Goal: Task Accomplishment & Management: Manage account settings

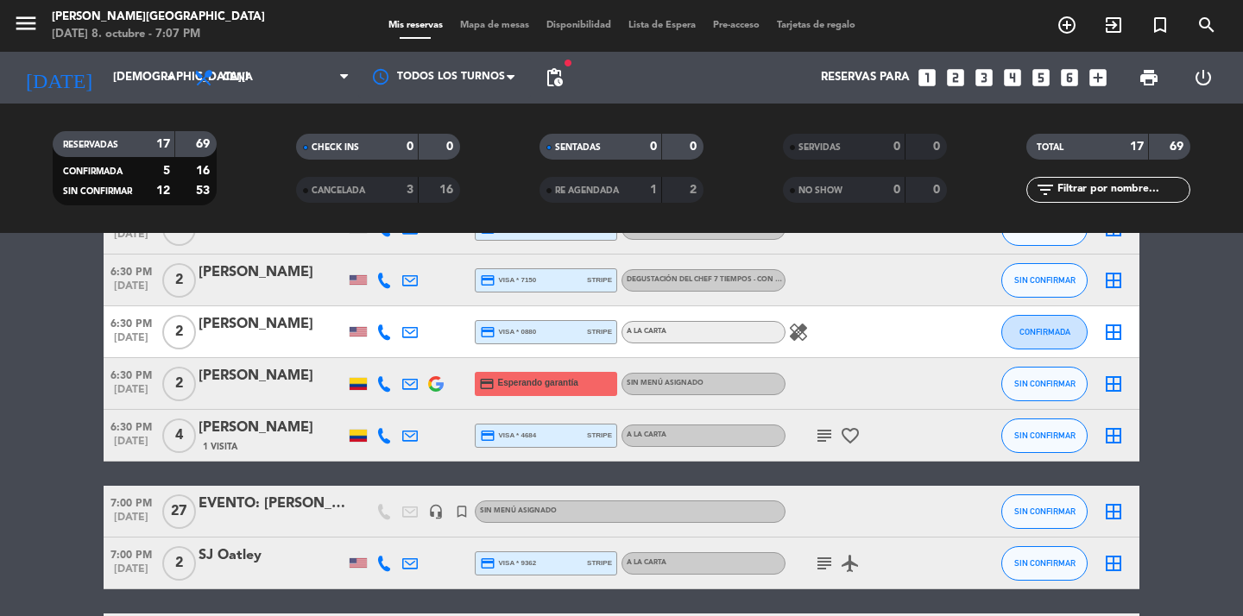
scroll to position [114, 0]
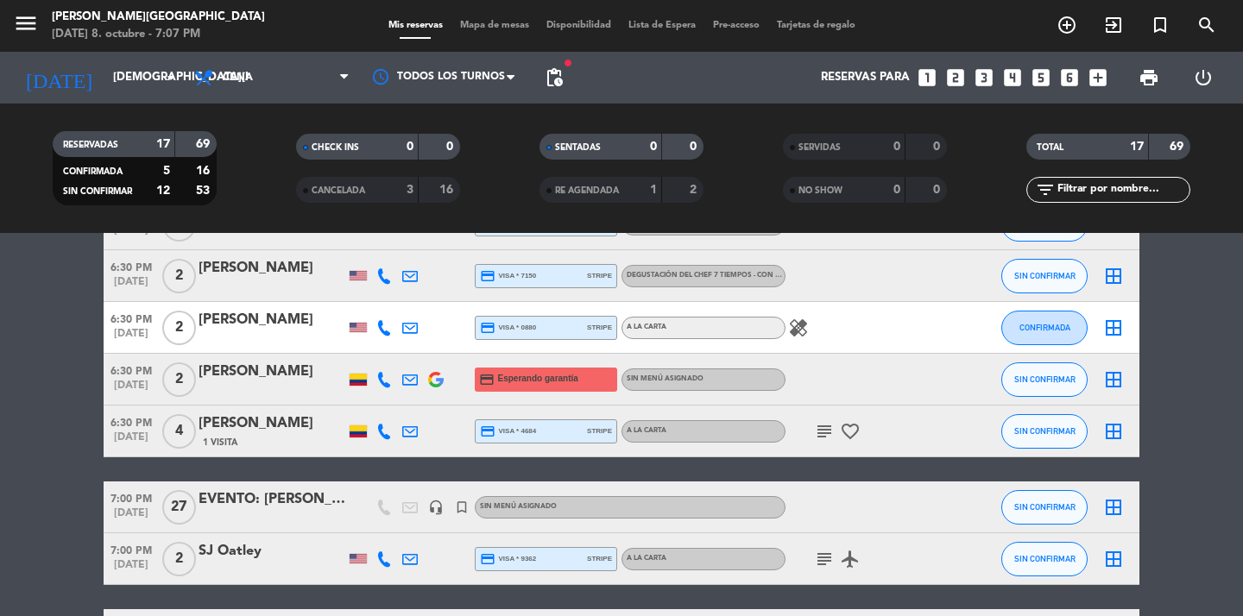
click at [822, 429] on icon "subject" at bounding box center [824, 431] width 21 height 21
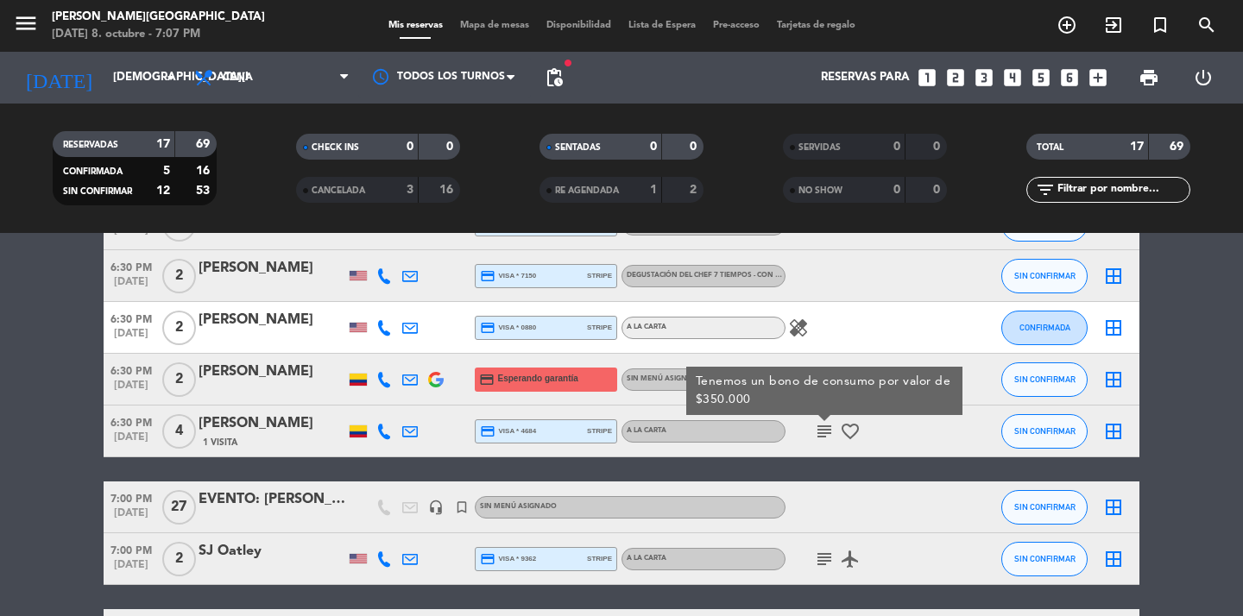
click at [860, 426] on icon "favorite_border" at bounding box center [850, 431] width 21 height 21
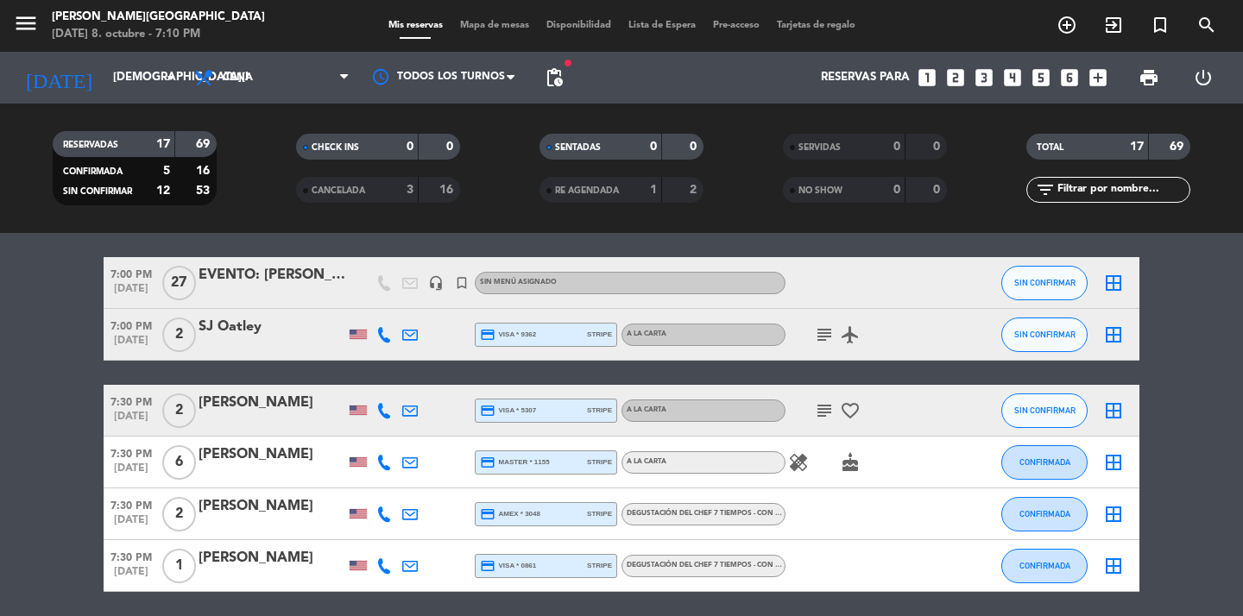
scroll to position [337, 0]
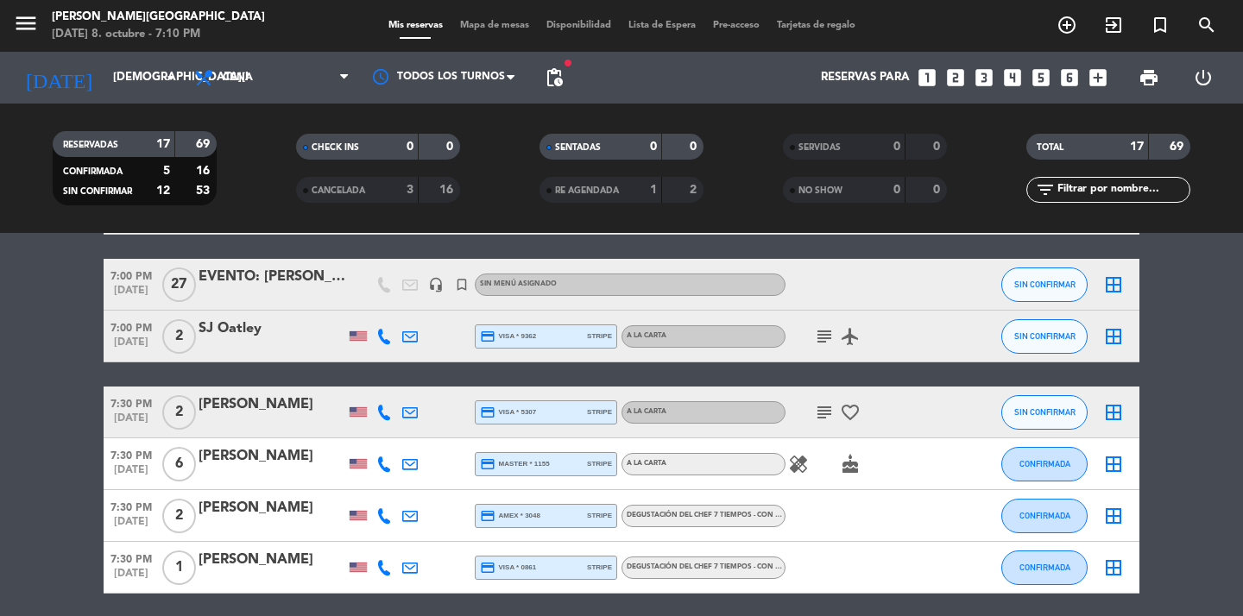
click at [792, 463] on icon "healing" at bounding box center [798, 464] width 21 height 21
click at [851, 470] on icon "cake" at bounding box center [850, 464] width 21 height 21
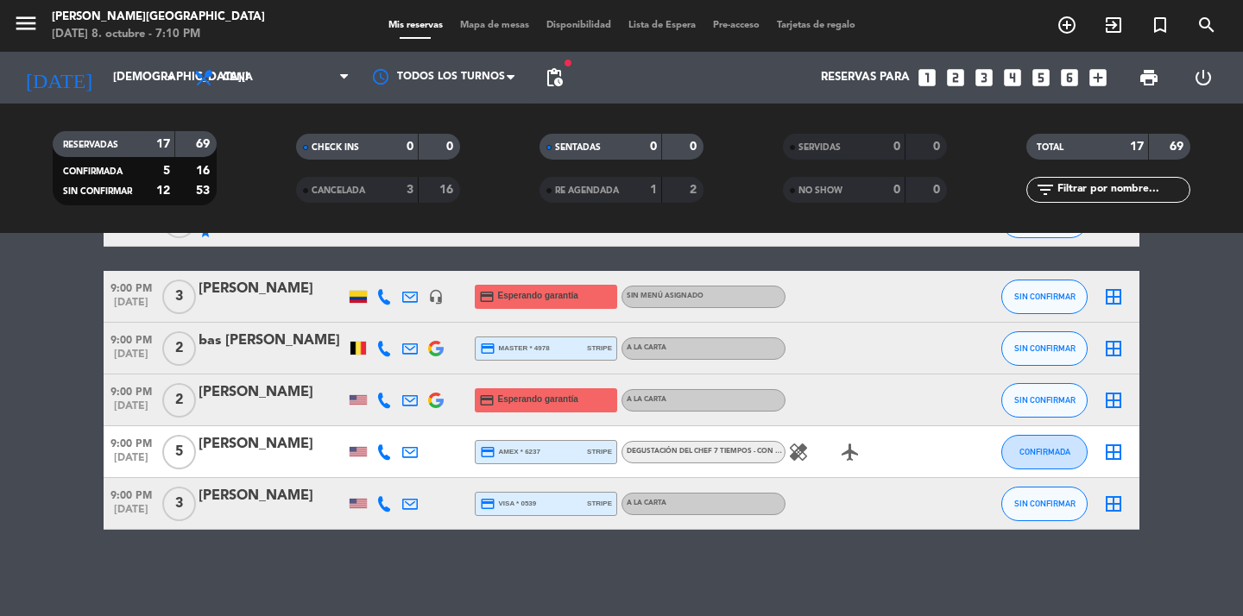
scroll to position [755, 0]
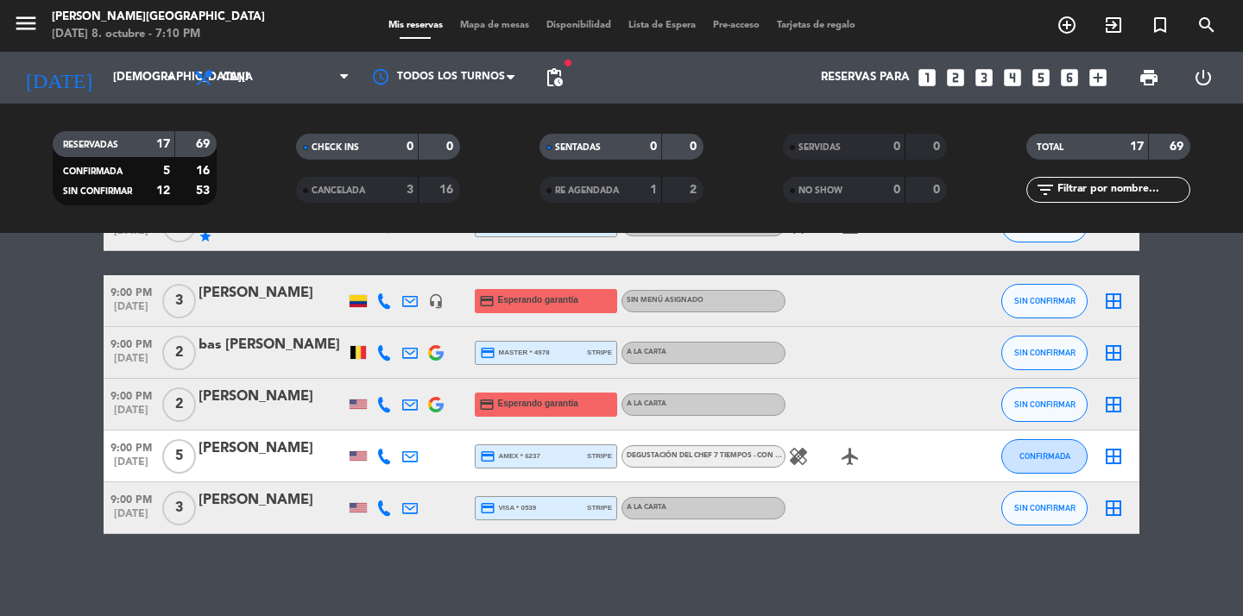
click at [802, 452] on icon "healing" at bounding box center [798, 456] width 21 height 21
click at [851, 450] on icon "airplanemode_active" at bounding box center [850, 456] width 21 height 21
click at [807, 458] on icon "healing" at bounding box center [798, 456] width 21 height 21
click at [855, 455] on icon "airplanemode_active" at bounding box center [850, 456] width 21 height 21
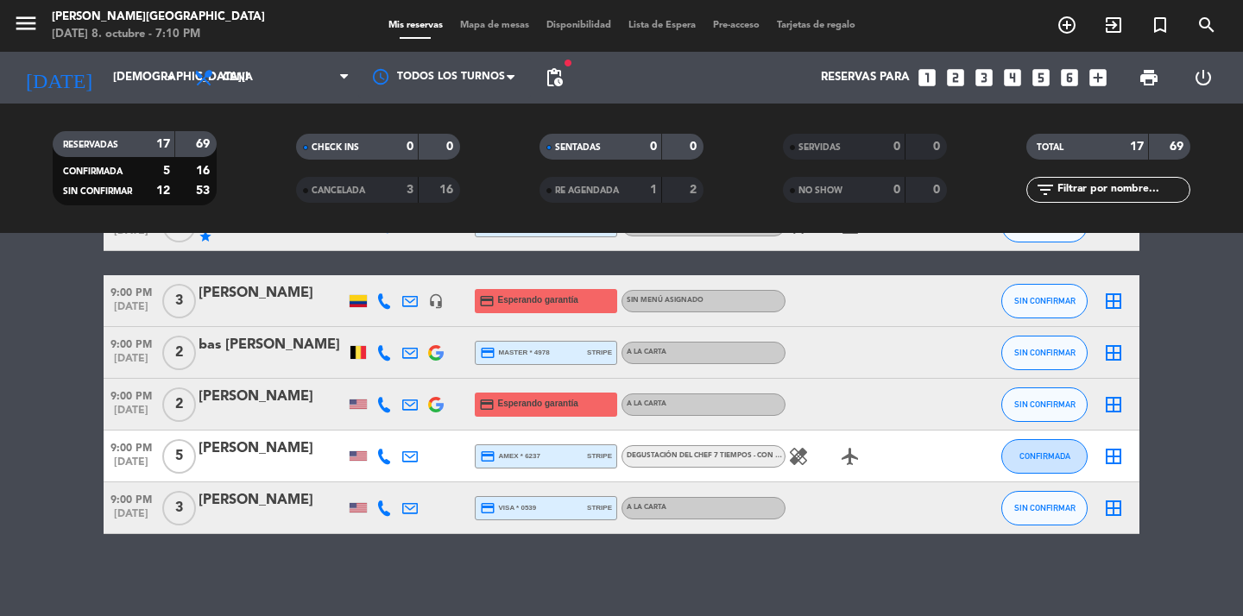
click at [762, 457] on span "Degustación del Chef 7 Tiempos - Con Maridaje con alcohol , COP 529.000" at bounding box center [770, 455] width 286 height 7
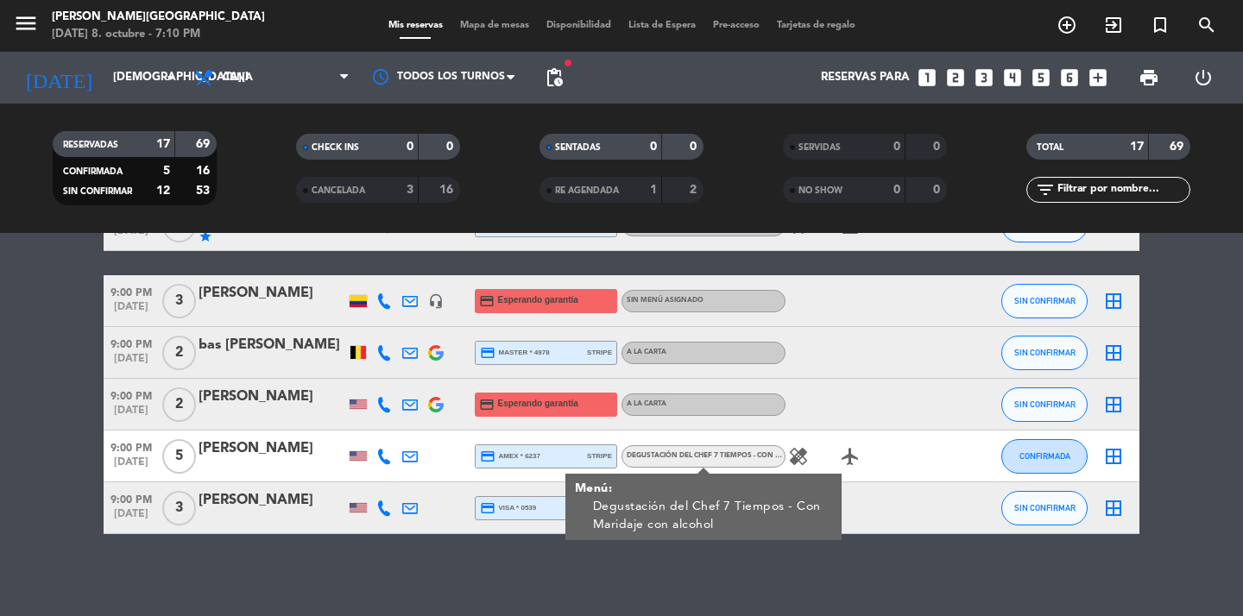
click at [803, 580] on div "No hay notas para este servicio. Haz clic para agregar una 6:30 PM oct. 9 2 Bar…" at bounding box center [621, 424] width 1243 height 383
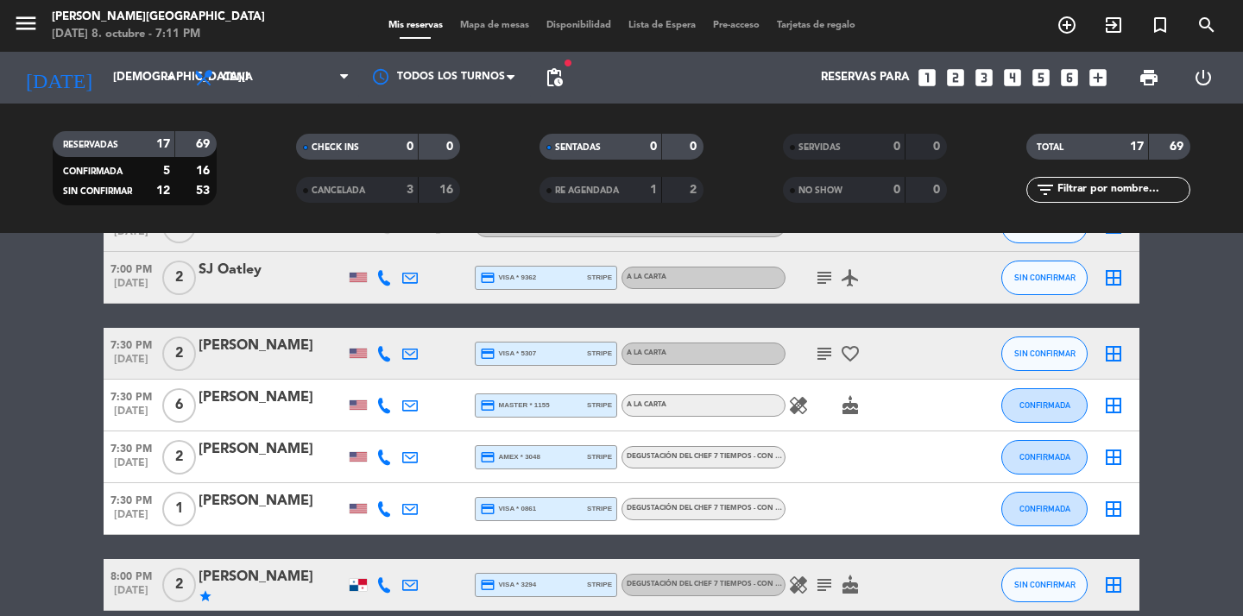
scroll to position [392, 0]
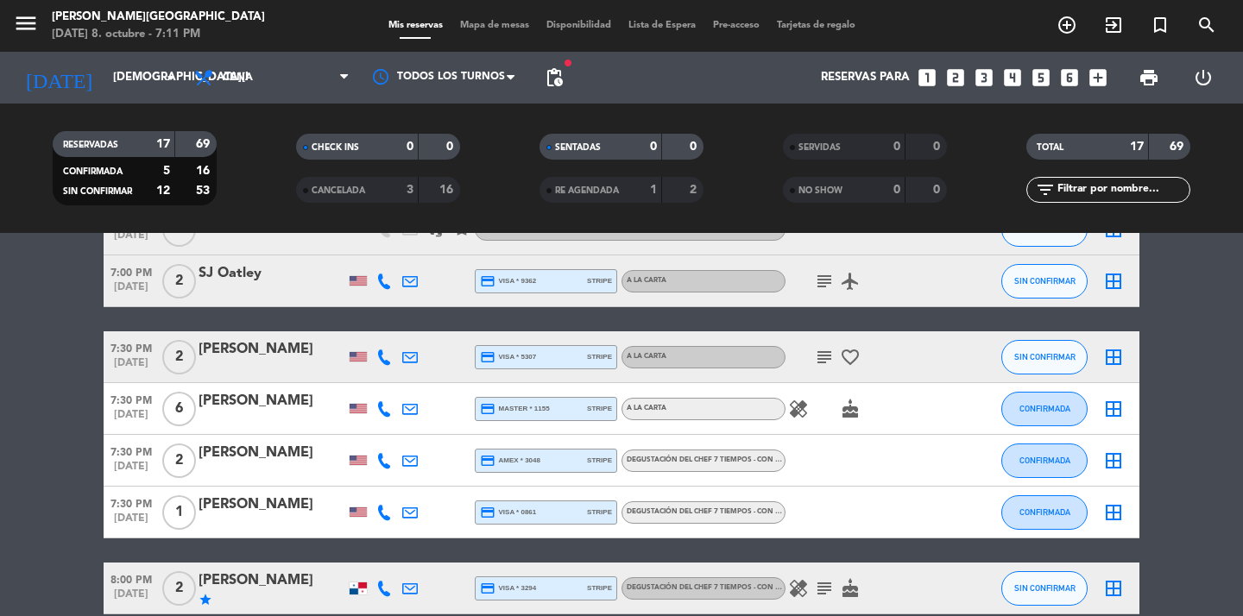
click at [807, 408] on icon "healing" at bounding box center [798, 409] width 21 height 21
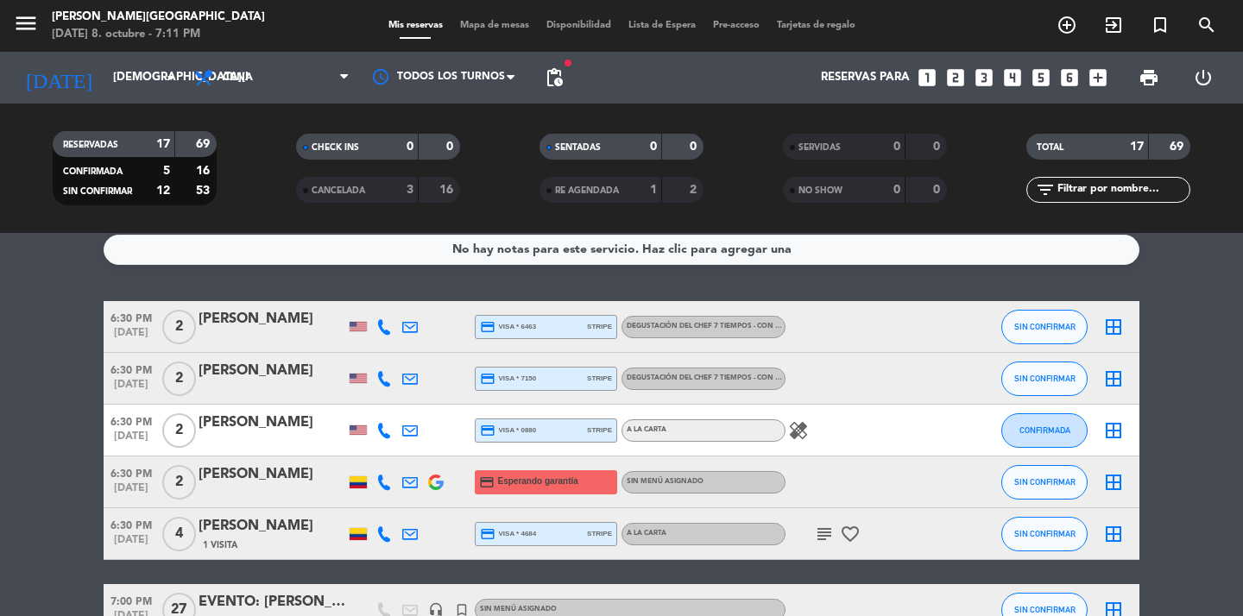
scroll to position [7, 0]
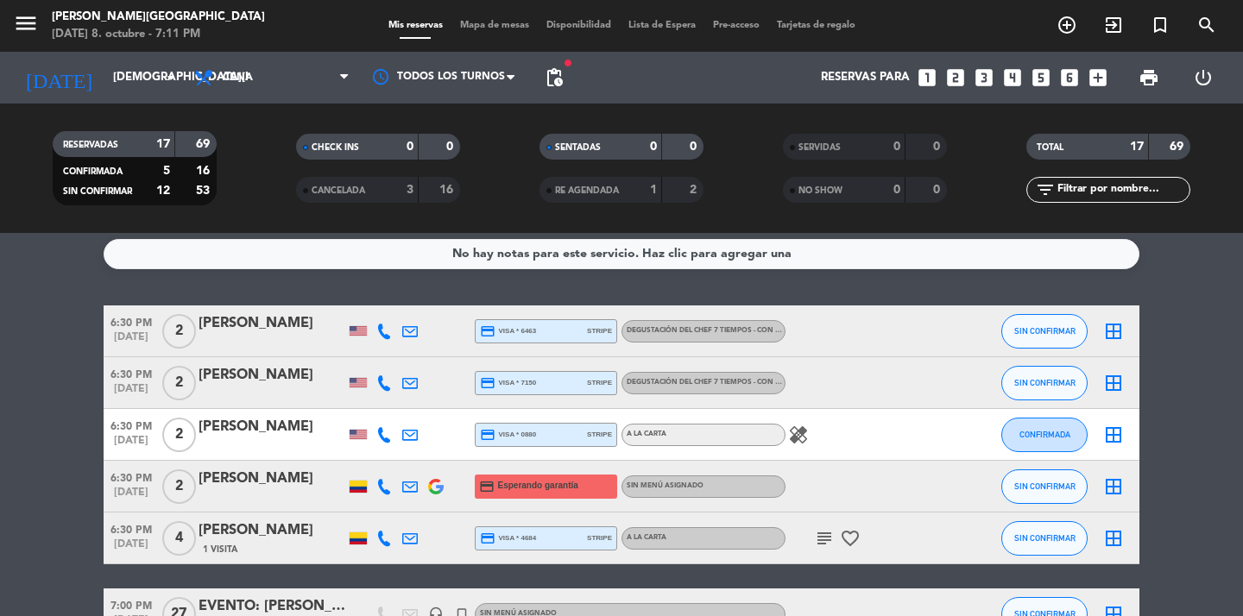
click at [678, 333] on span "Degustación del Chef 7 Tiempos - Con Maridaje con alcohol , COP 529.000" at bounding box center [770, 330] width 286 height 7
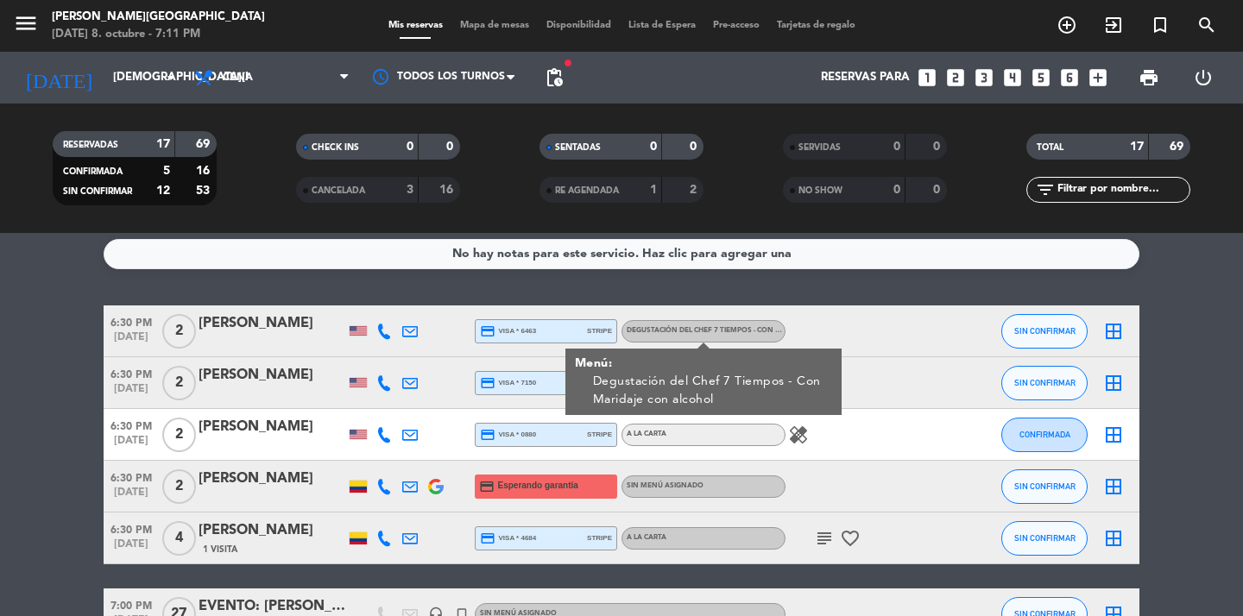
click at [873, 369] on div at bounding box center [863, 382] width 155 height 51
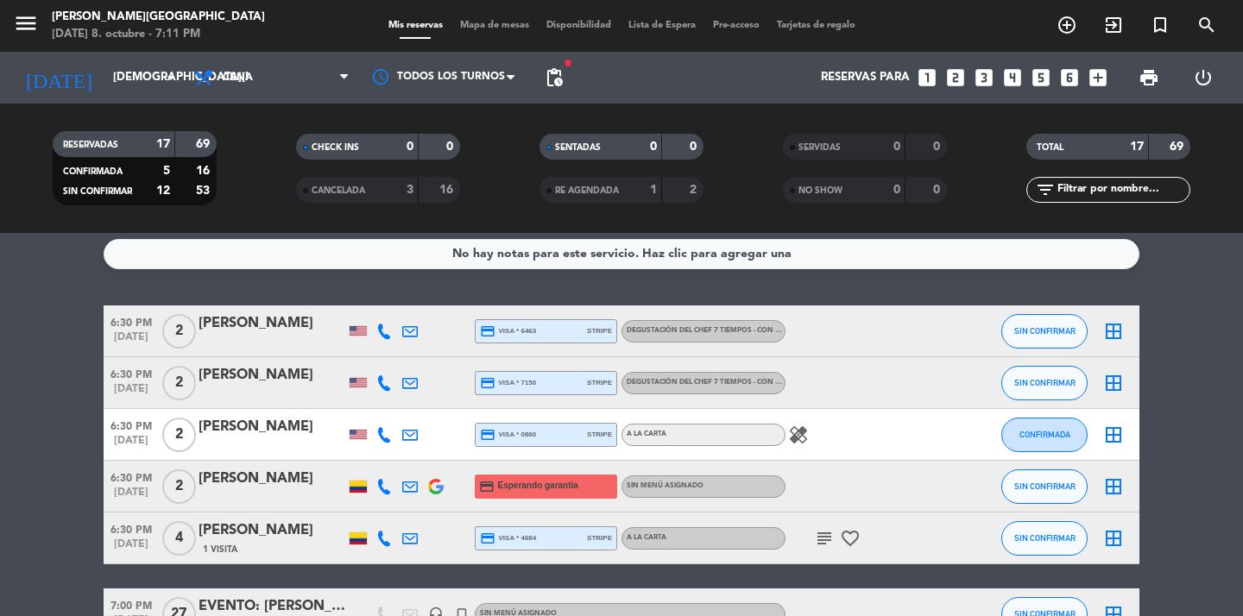
click at [711, 379] on span "Degustación del Chef 7 Tiempos - Con Maridaje con alcohol , COP 529.000" at bounding box center [770, 382] width 286 height 7
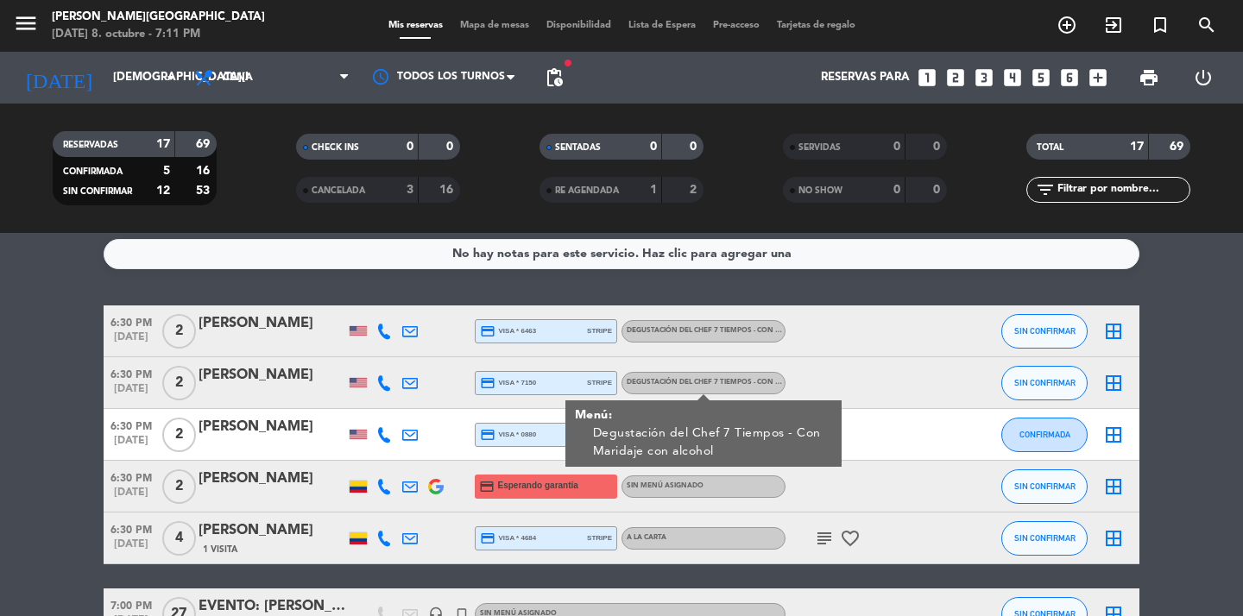
click at [857, 365] on div at bounding box center [863, 382] width 155 height 51
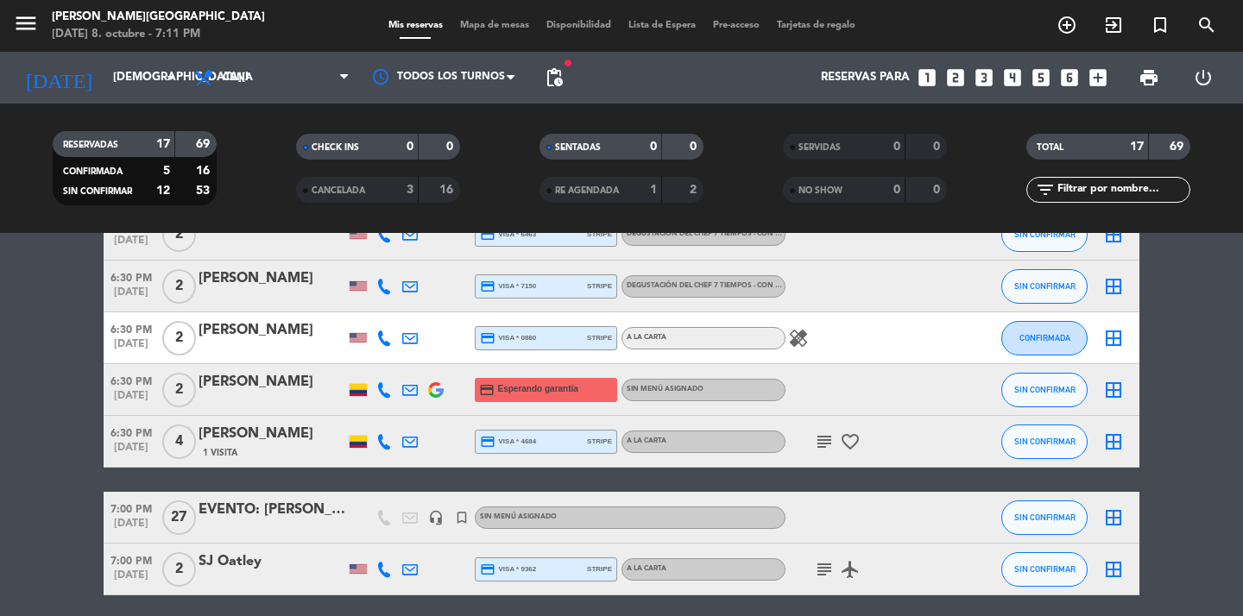
scroll to position [104, 0]
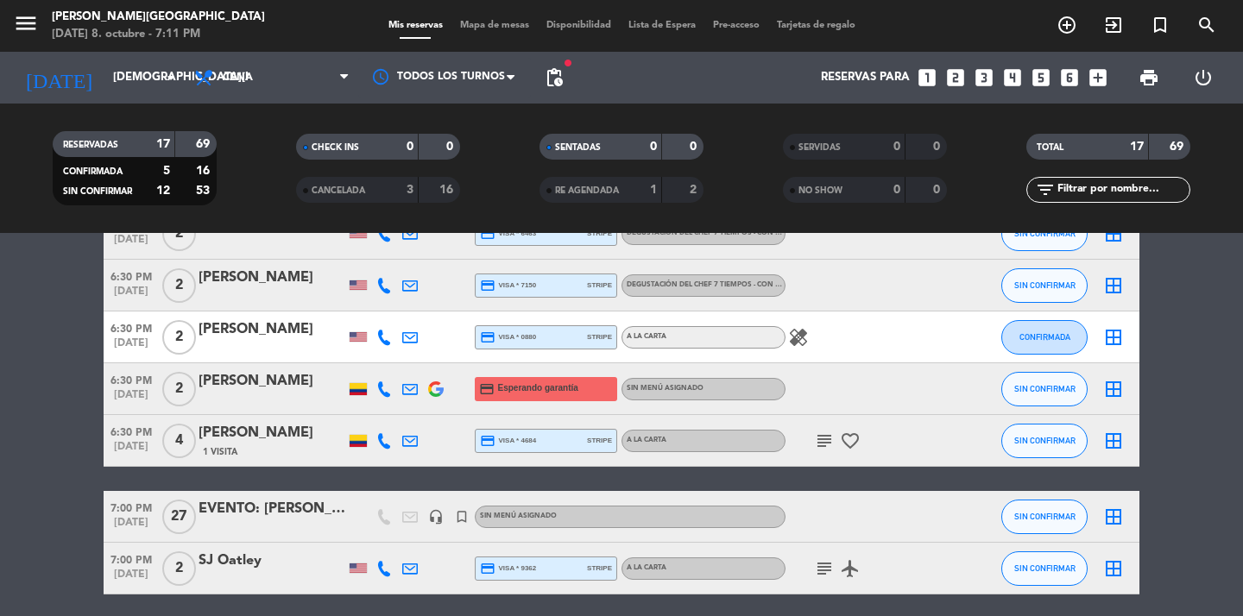
click at [806, 331] on icon "healing" at bounding box center [798, 337] width 21 height 21
click at [858, 352] on div "healing Mussels (mejillones)" at bounding box center [863, 337] width 155 height 51
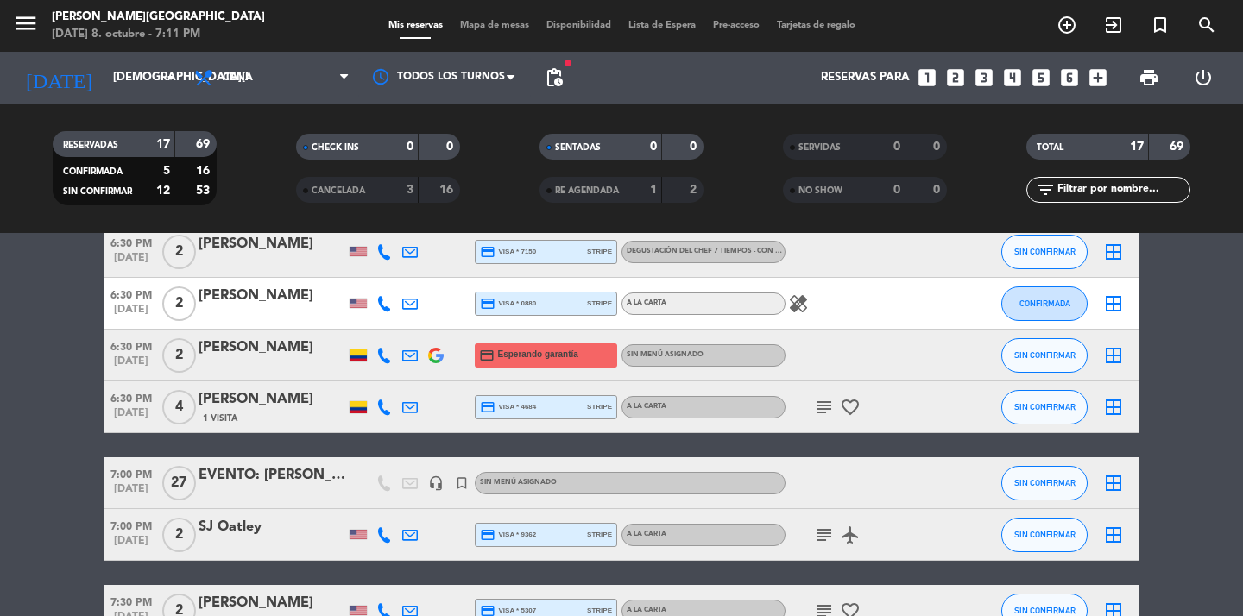
scroll to position [127, 0]
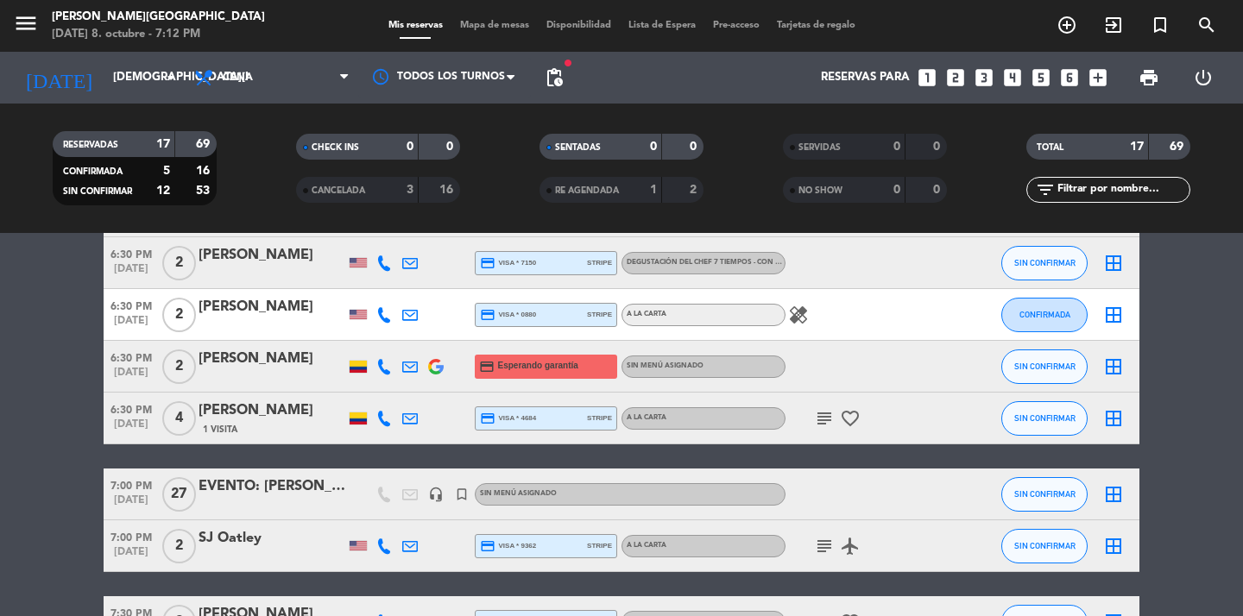
click at [823, 424] on icon "subject" at bounding box center [824, 418] width 21 height 21
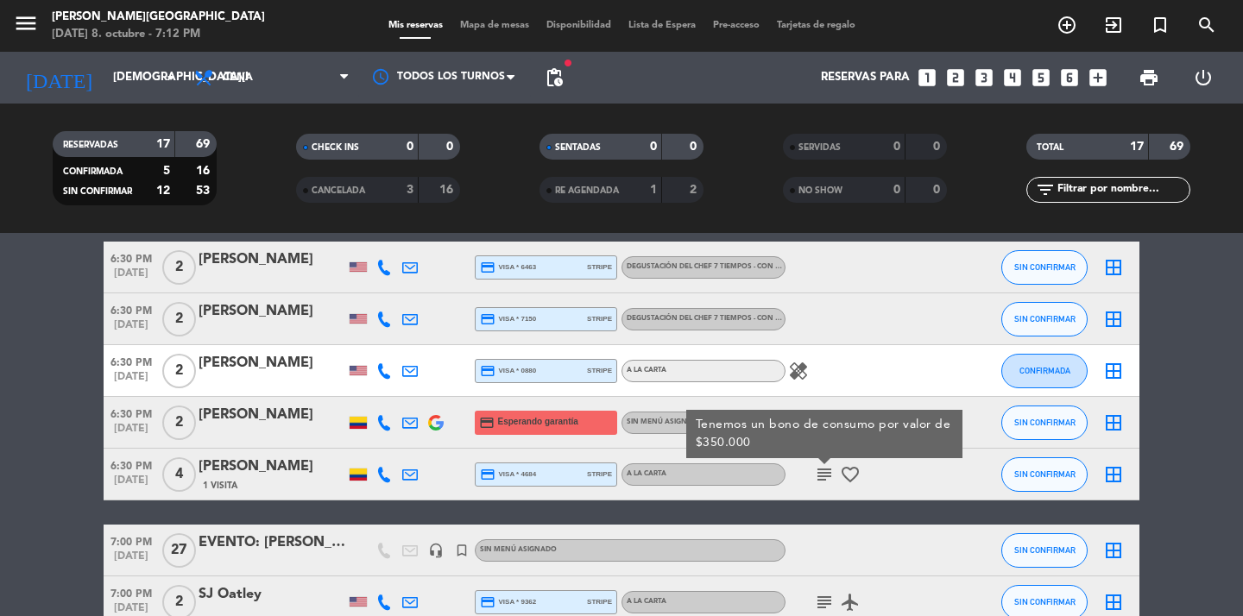
scroll to position [72, 0]
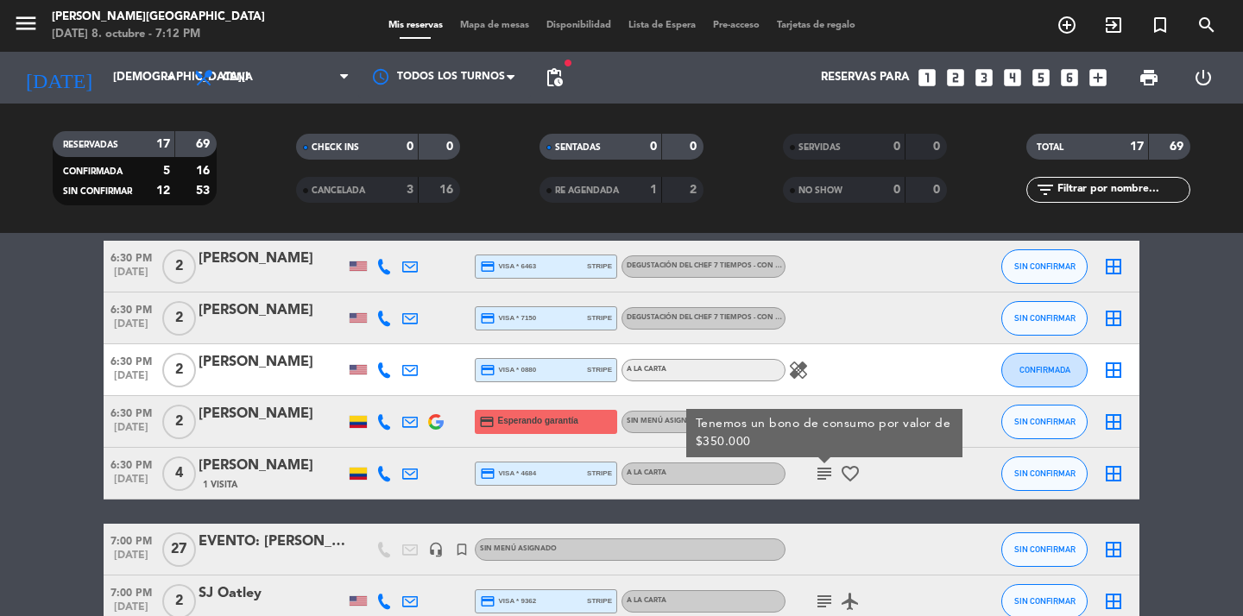
click at [789, 371] on icon "healing" at bounding box center [798, 370] width 21 height 21
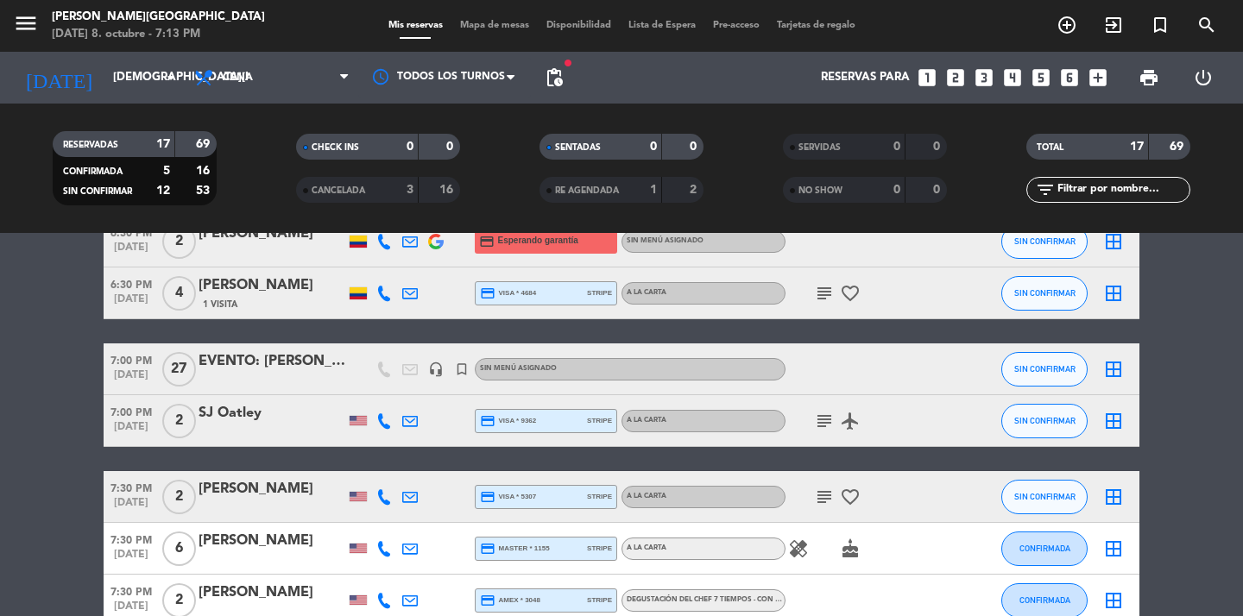
scroll to position [269, 0]
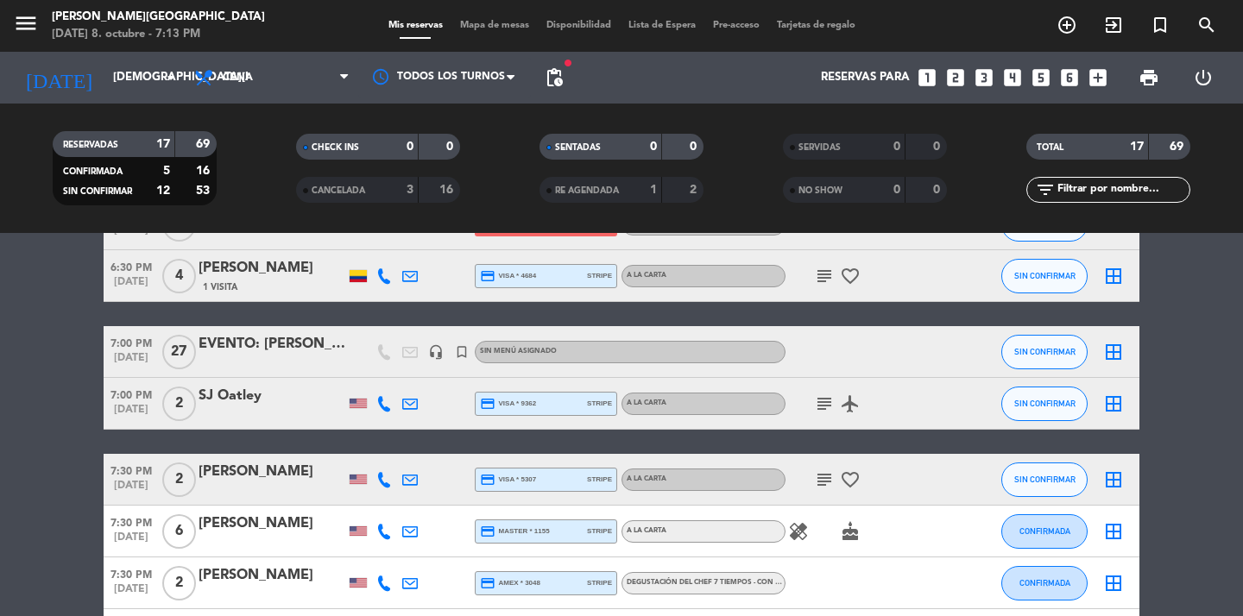
click at [820, 407] on icon "subject" at bounding box center [824, 404] width 21 height 21
click at [856, 403] on icon "airplanemode_active" at bounding box center [850, 404] width 21 height 21
click at [914, 408] on div "subject airplanemode_active REGALO DE VIAJE" at bounding box center [863, 403] width 155 height 51
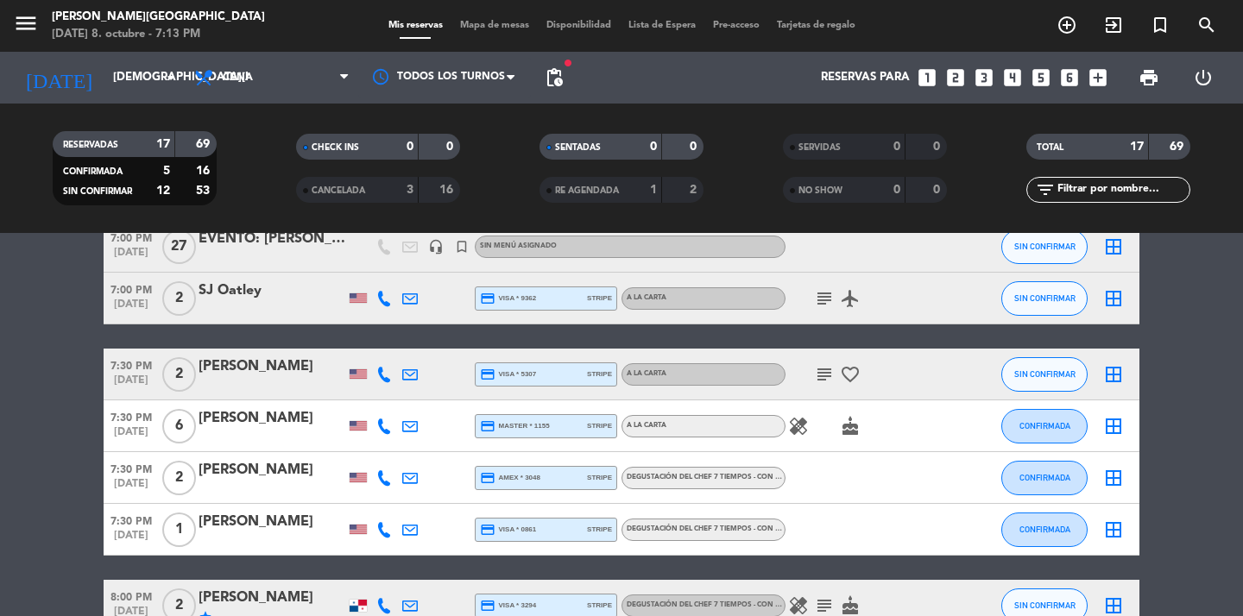
scroll to position [381, 0]
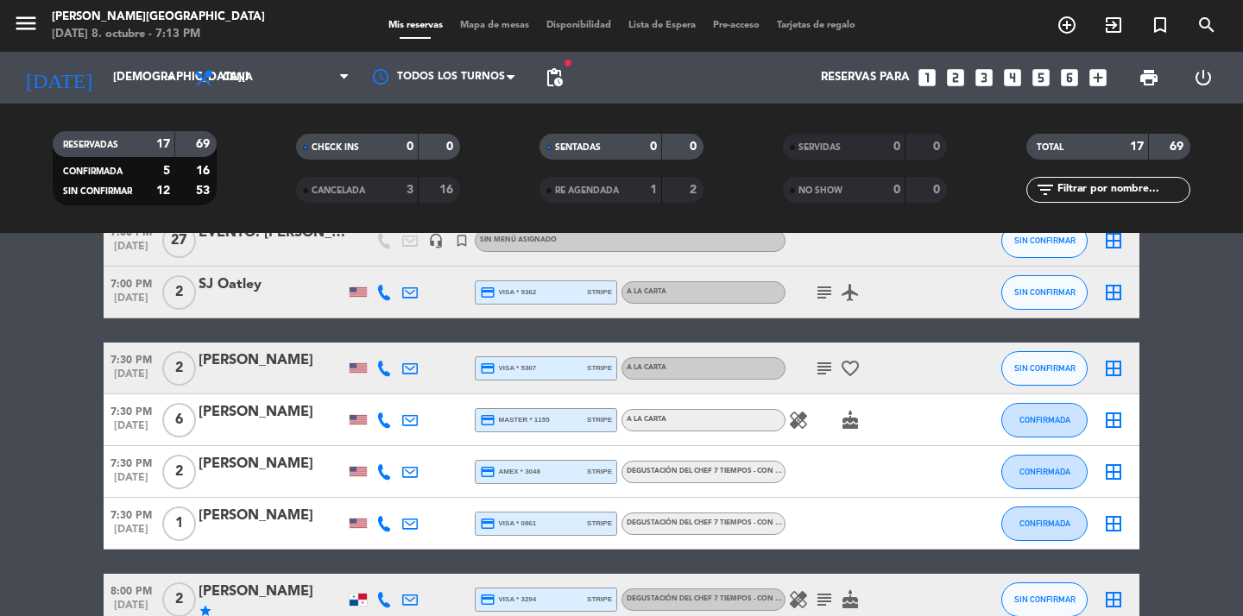
click at [251, 417] on div "[PERSON_NAME]" at bounding box center [272, 412] width 147 height 22
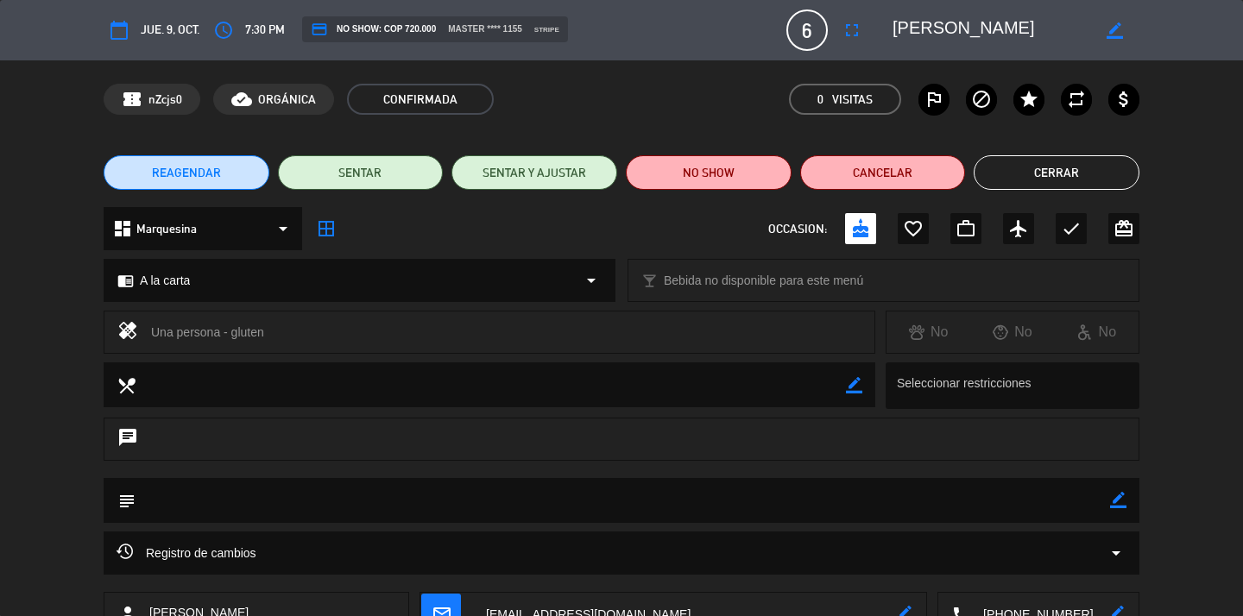
click at [1038, 174] on button "Cerrar" at bounding box center [1057, 172] width 166 height 35
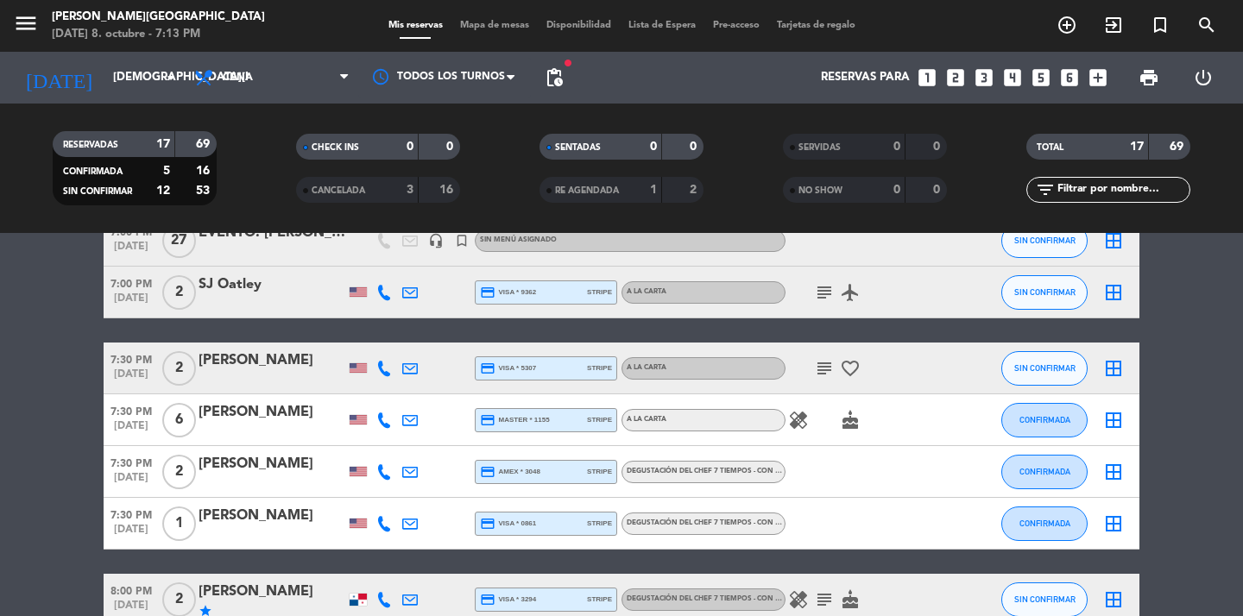
click at [799, 420] on icon "healing" at bounding box center [798, 420] width 21 height 21
click at [849, 419] on icon "cake" at bounding box center [850, 420] width 21 height 21
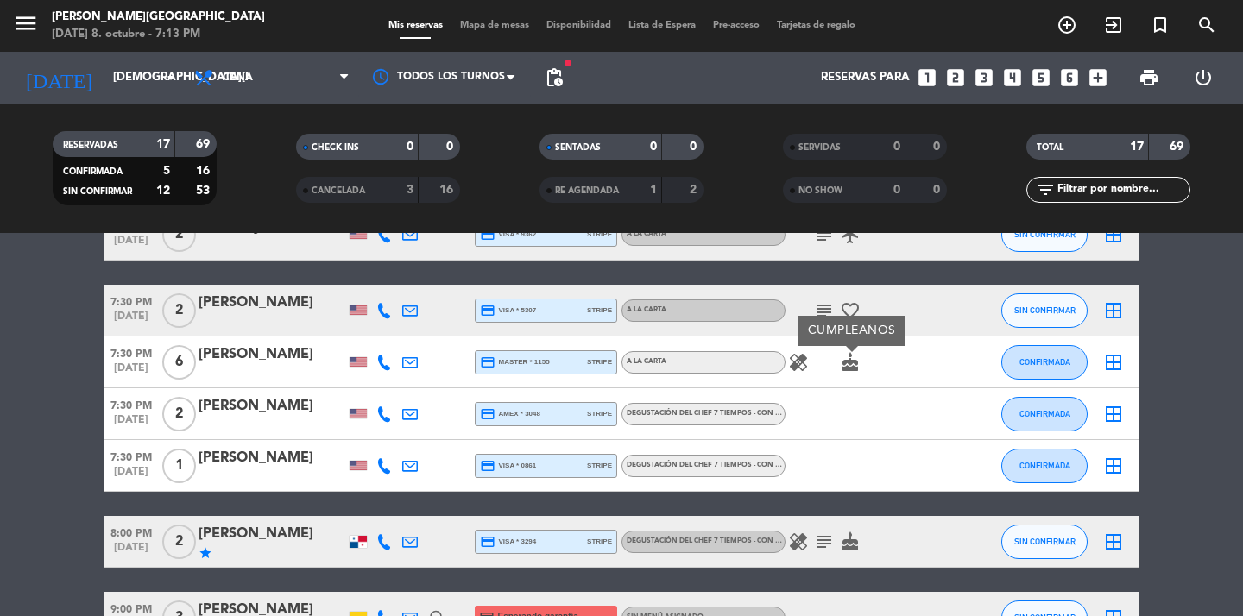
click at [801, 546] on icon "healing" at bounding box center [798, 542] width 21 height 21
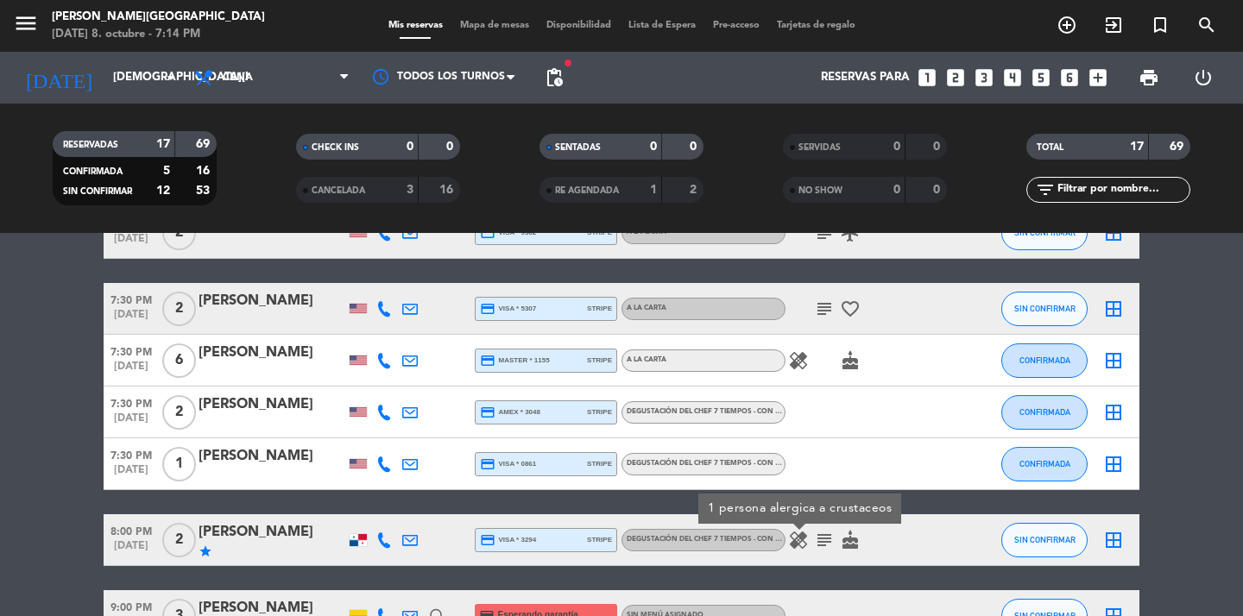
scroll to position [435, 0]
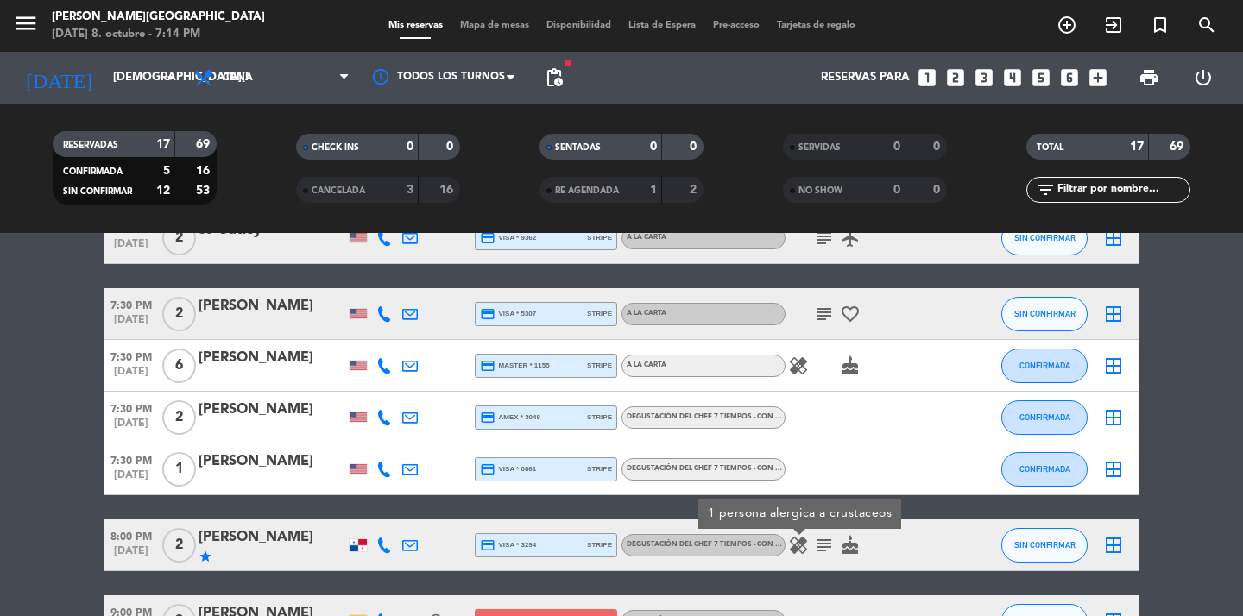
click at [709, 411] on div "Degustación del Chef 7 Tiempos - Con Maridaje con alcohol , COP 529.000" at bounding box center [704, 418] width 164 height 22
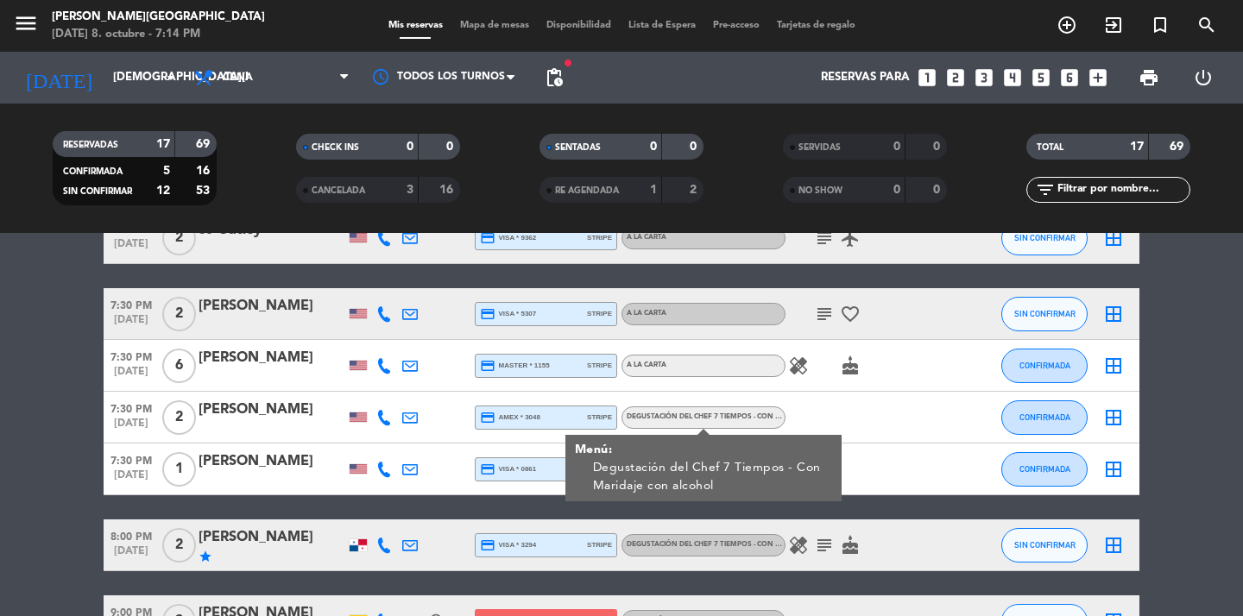
click at [858, 418] on div at bounding box center [863, 417] width 155 height 51
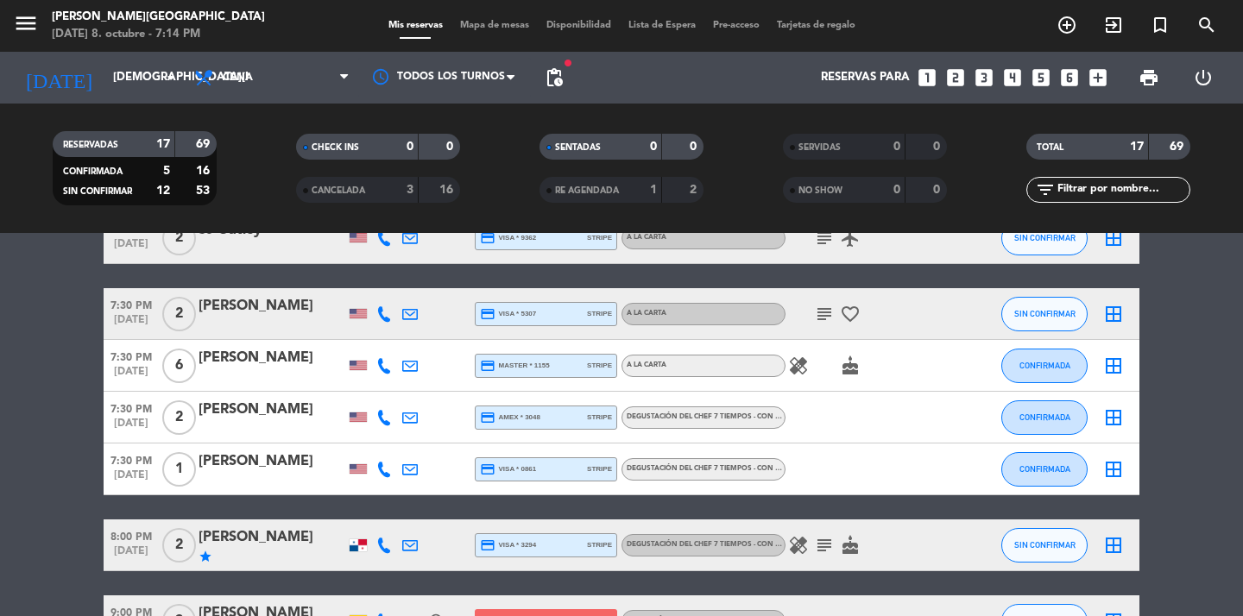
click at [852, 313] on icon "favorite_border" at bounding box center [850, 314] width 21 height 21
click at [821, 314] on icon "subject" at bounding box center [824, 314] width 21 height 21
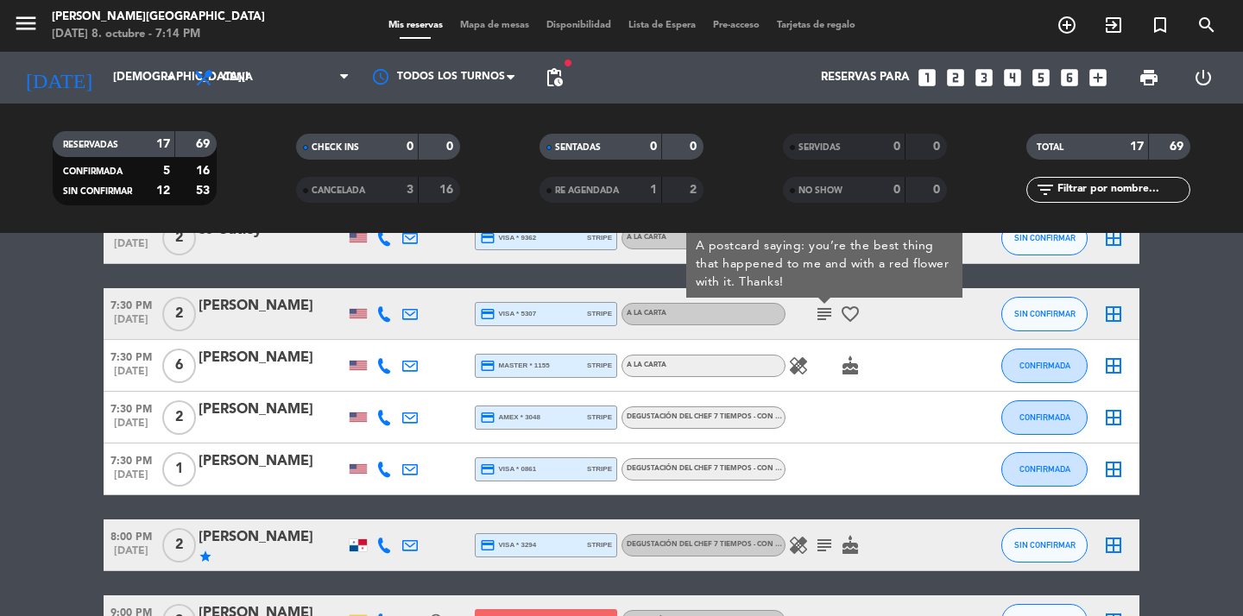
click at [846, 317] on icon "favorite_border" at bounding box center [850, 314] width 21 height 21
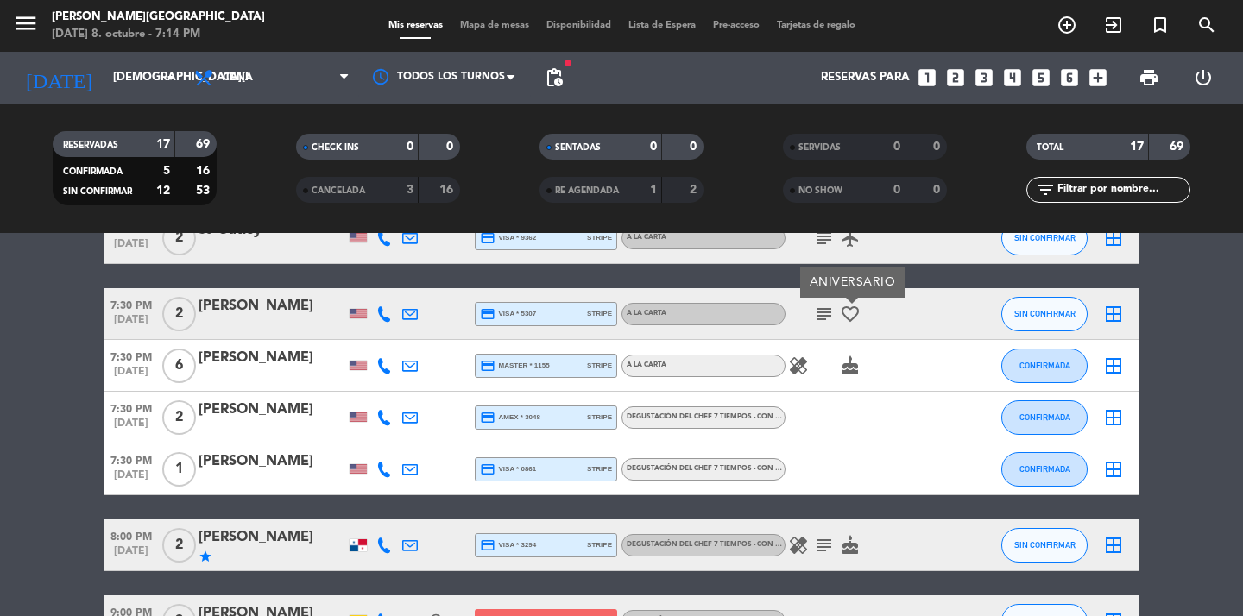
click at [746, 414] on span "Degustación del Chef 7 Tiempos - Con Maridaje con alcohol , COP 529.000" at bounding box center [770, 416] width 286 height 7
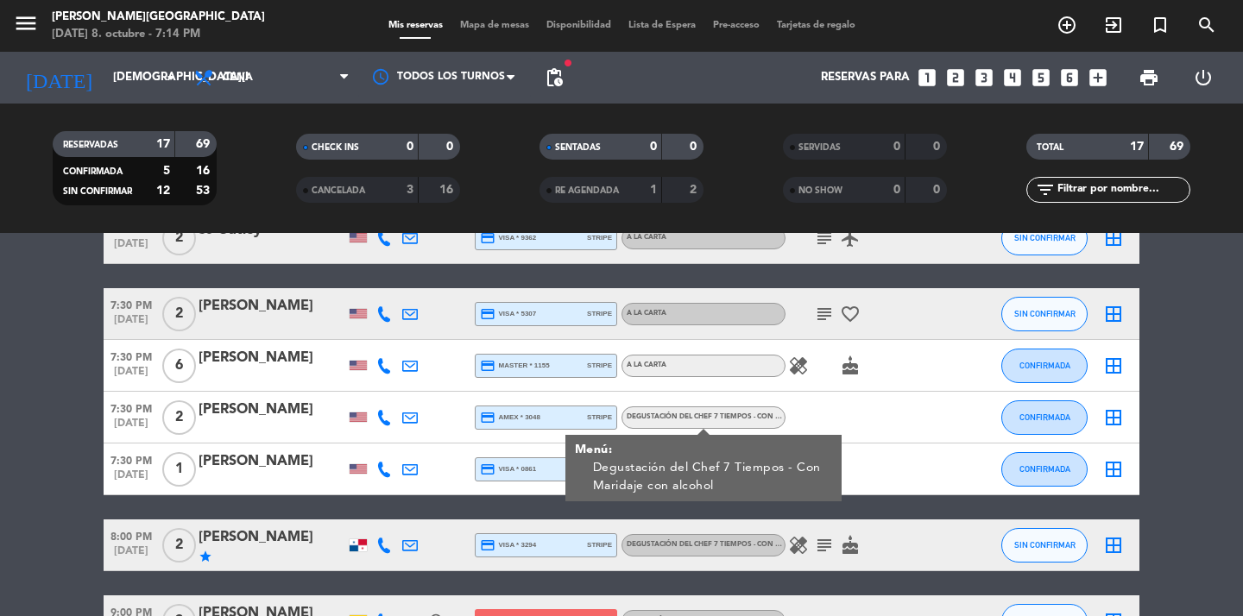
click at [746, 414] on span "Degustación del Chef 7 Tiempos - Con Maridaje con alcohol , COP 529.000" at bounding box center [770, 416] width 286 height 7
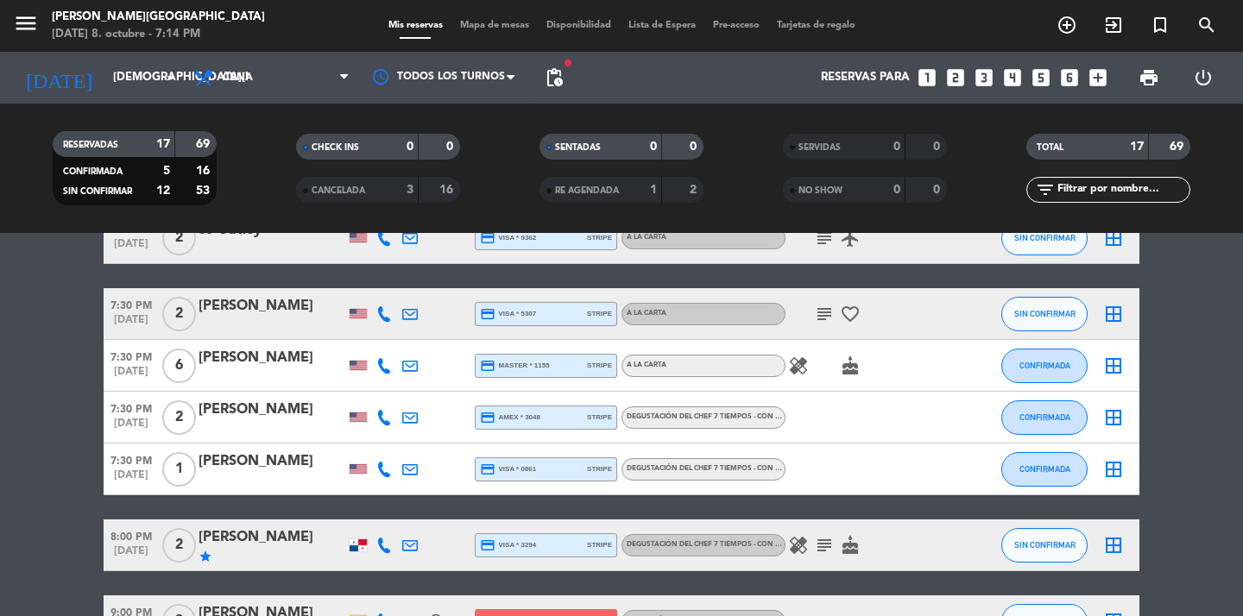
click at [847, 310] on icon "favorite_border" at bounding box center [850, 314] width 21 height 21
click at [823, 311] on icon "subject" at bounding box center [824, 314] width 21 height 21
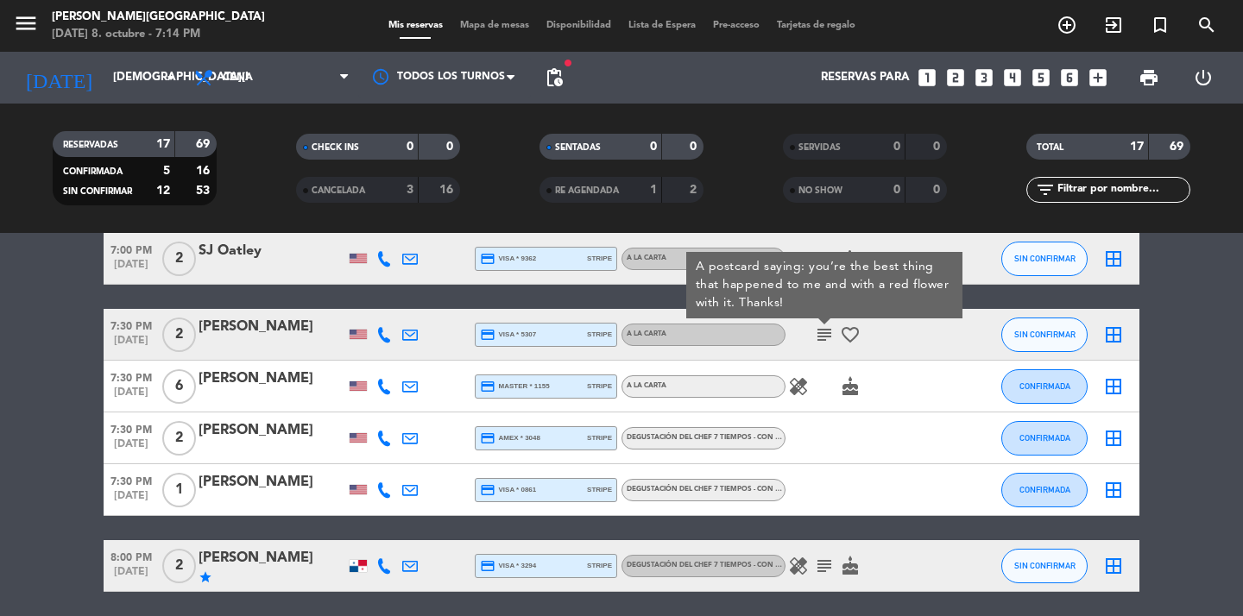
scroll to position [409, 0]
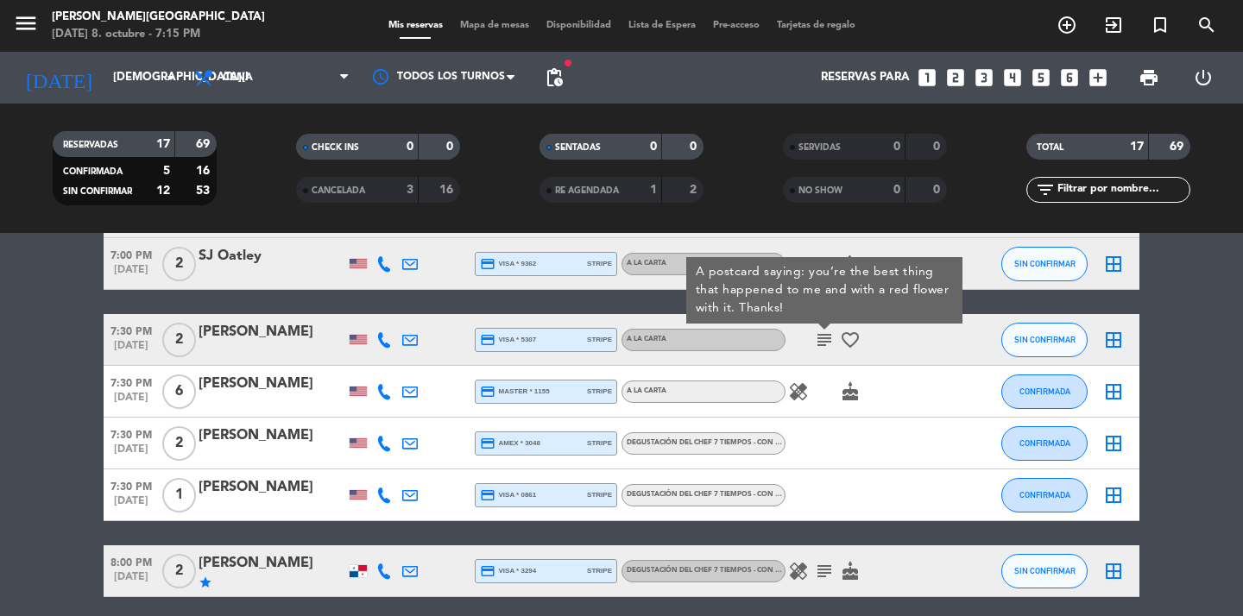
click at [687, 500] on div "Degustación del Chef 7 Tiempos - Con Maridaje con alcohol , COP 529.000" at bounding box center [706, 494] width 158 height 11
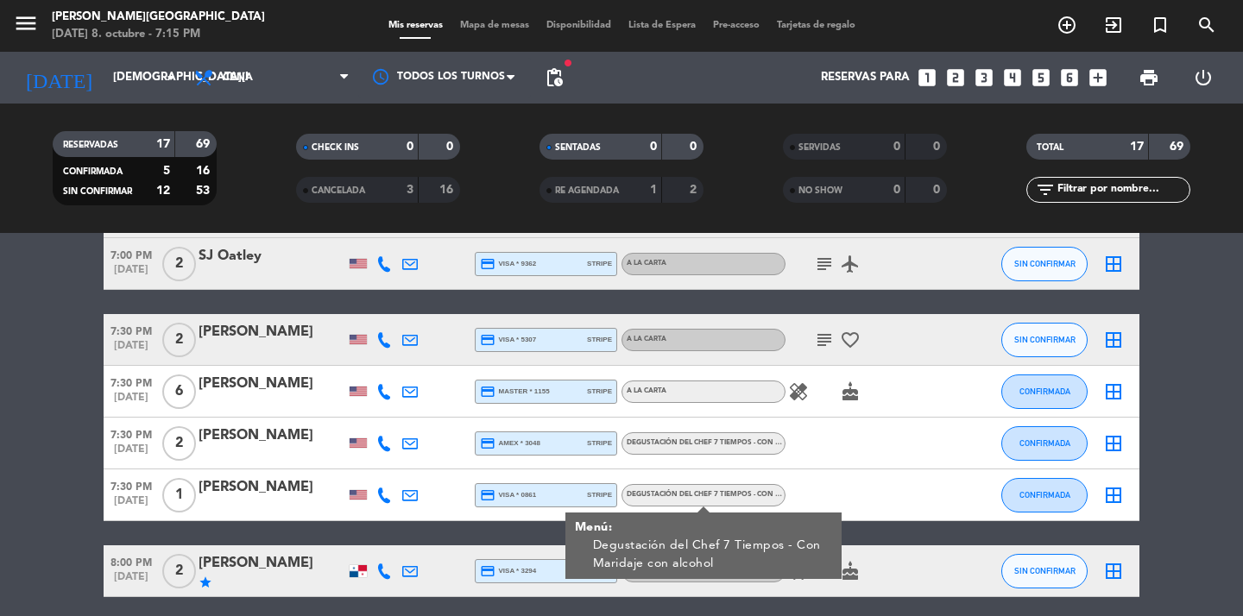
click at [839, 501] on div at bounding box center [863, 495] width 155 height 51
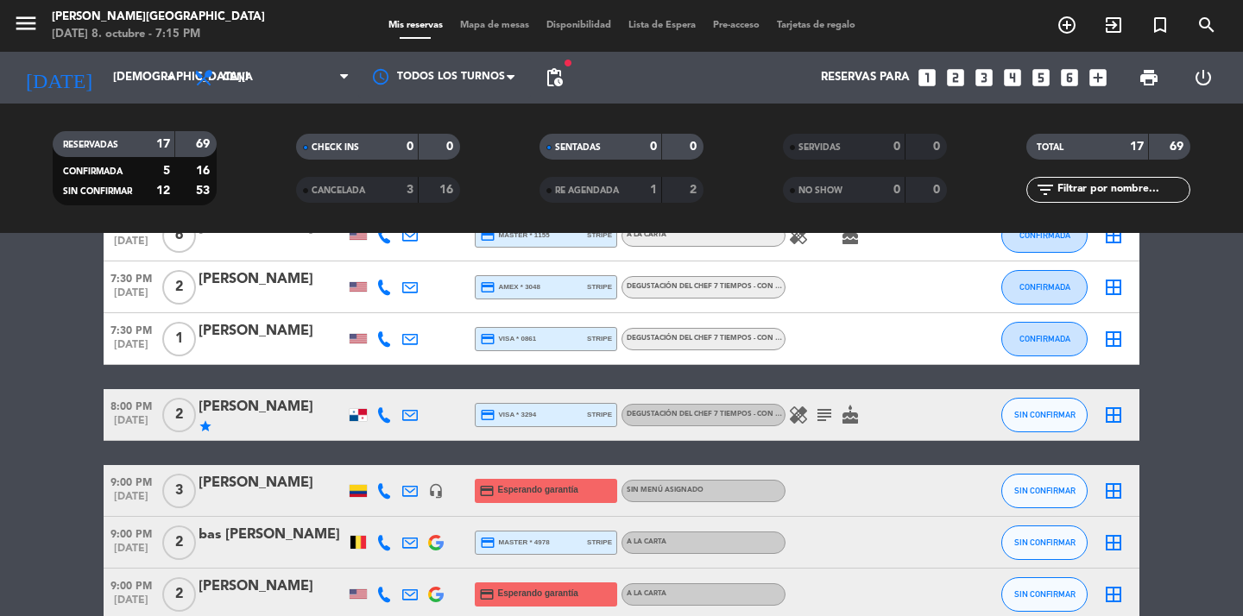
scroll to position [571, 0]
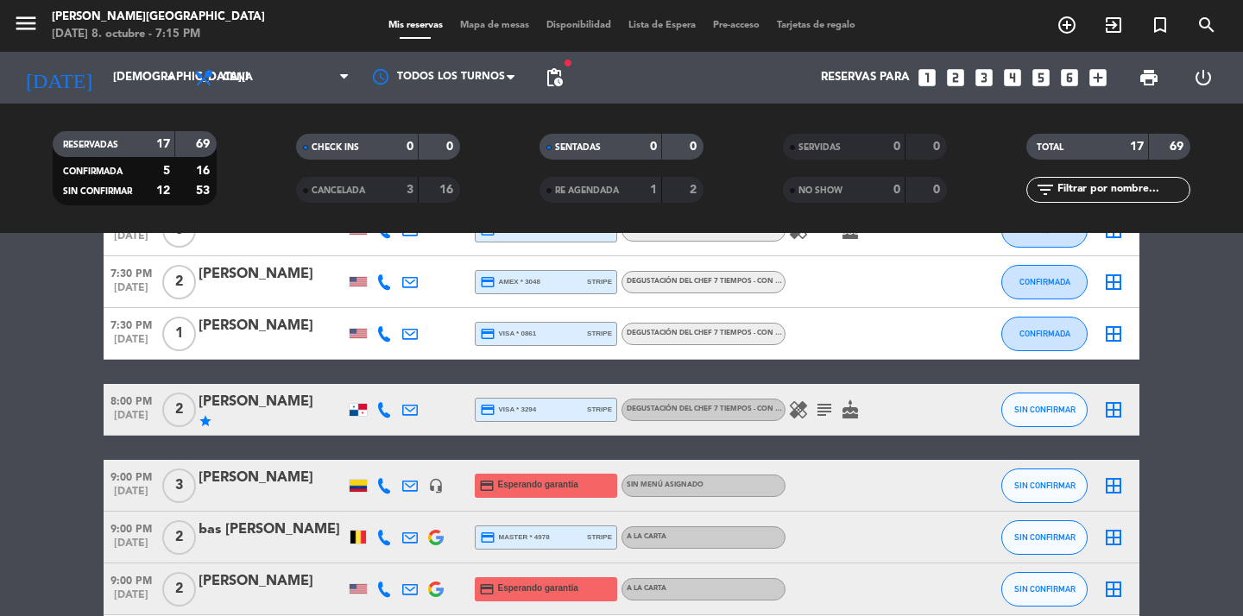
click at [799, 406] on icon "healing" at bounding box center [798, 410] width 21 height 21
click at [818, 407] on icon "subject" at bounding box center [824, 410] width 21 height 21
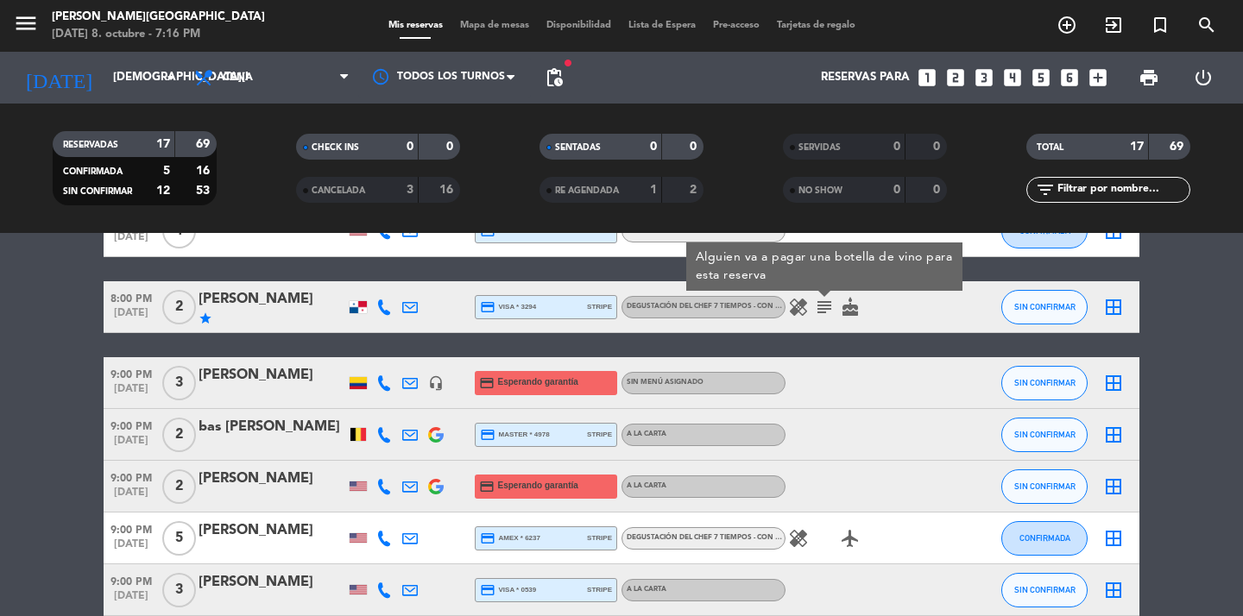
scroll to position [672, 0]
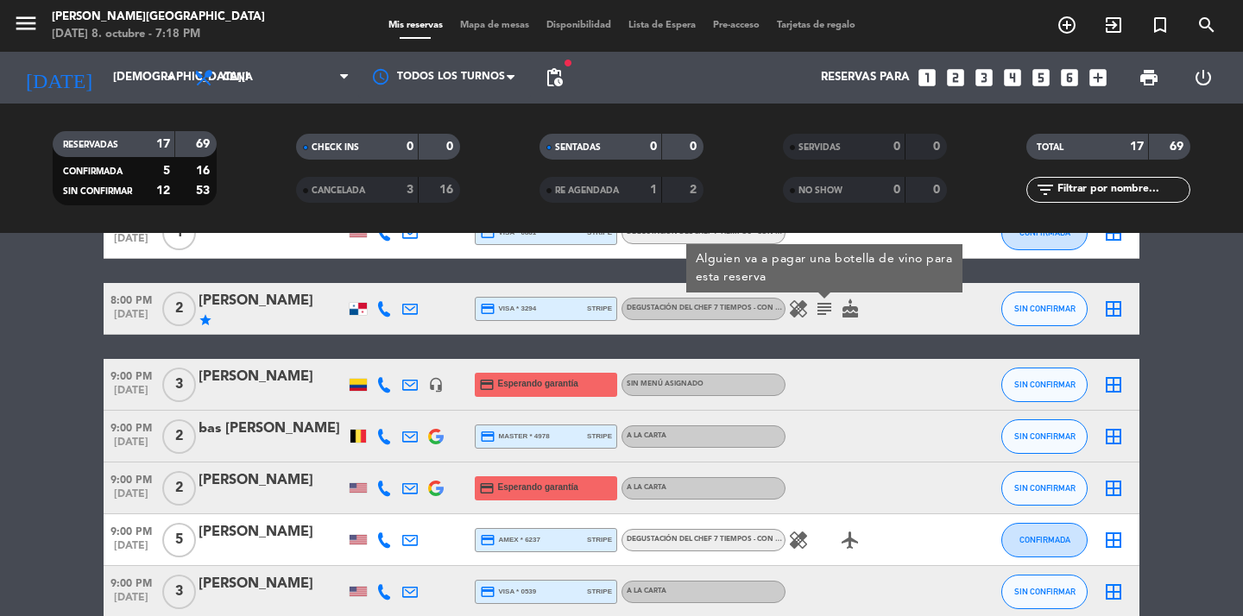
click at [1200, 349] on bookings-row "6:30 PM oct. 9 2 Barton credit_card visa * 6463 stripe Degustación del Chef 7 T…" at bounding box center [621, 129] width 1243 height 977
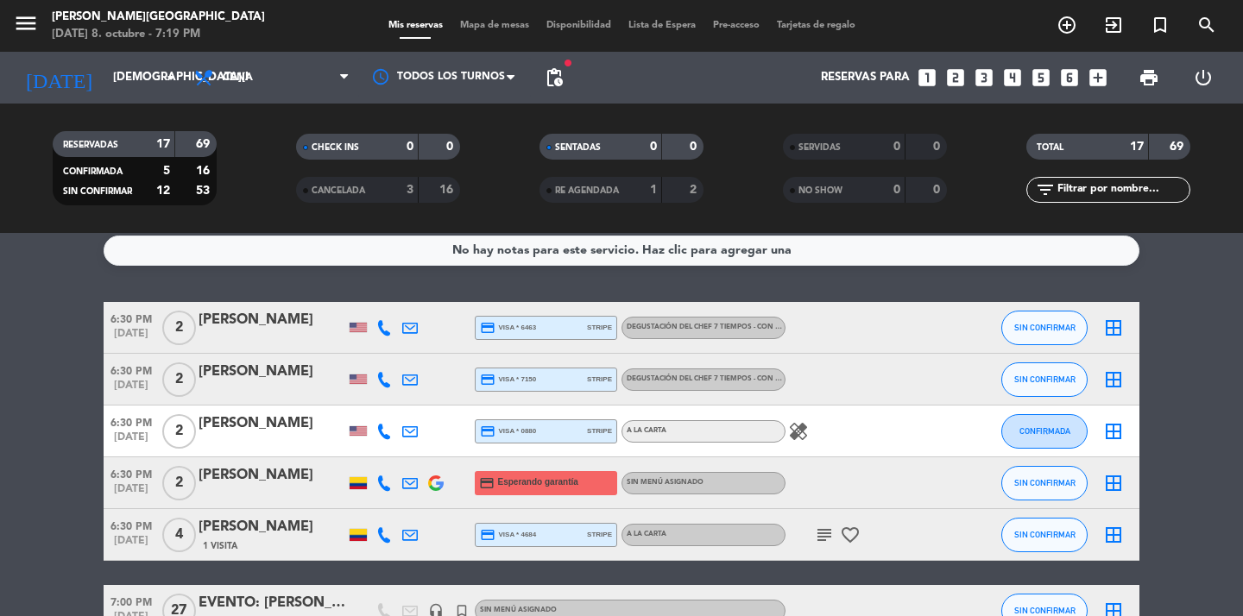
scroll to position [12, 0]
